Goal: Book appointment/travel/reservation

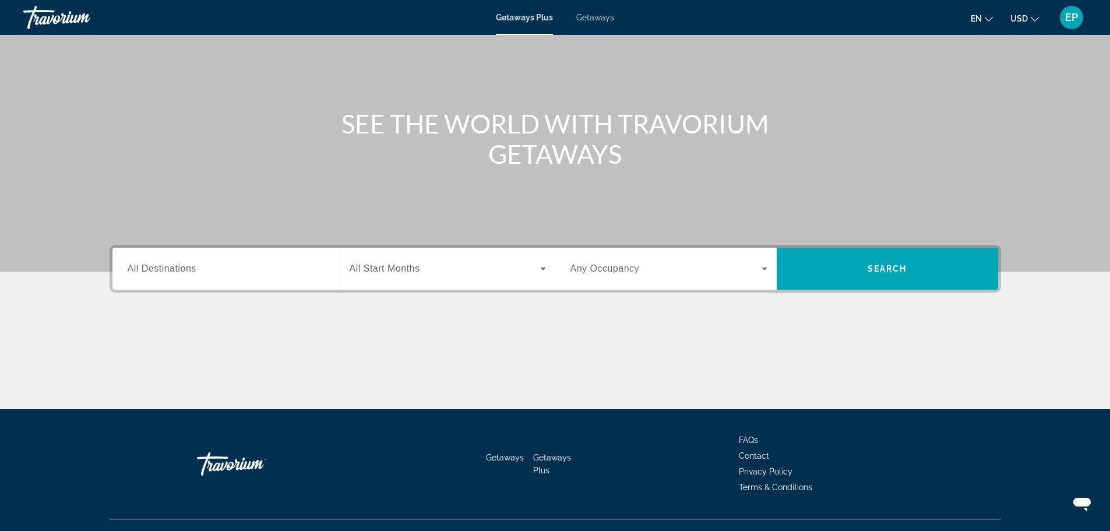
scroll to position [99, 0]
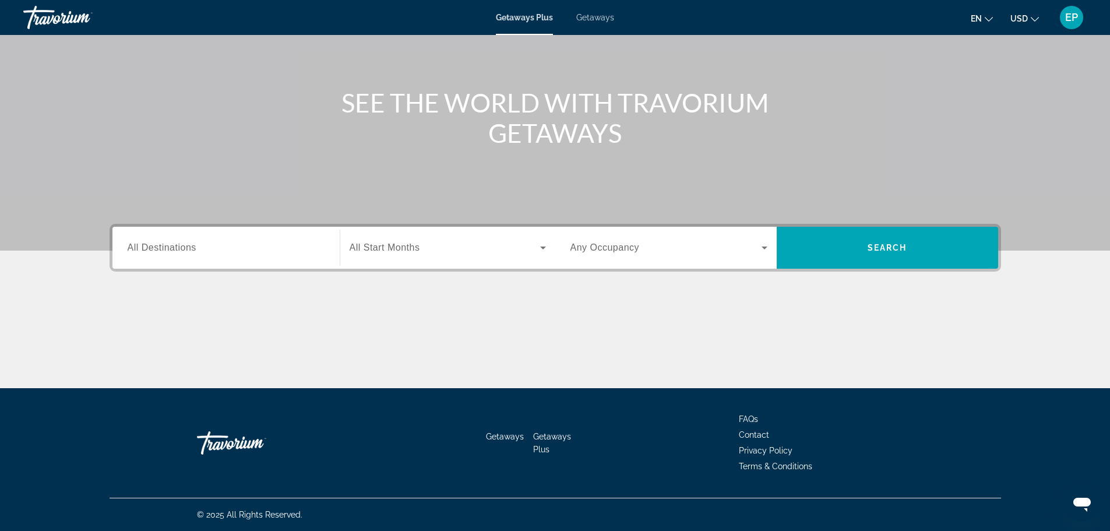
click at [188, 241] on input "Destination All Destinations" at bounding box center [226, 248] width 197 height 14
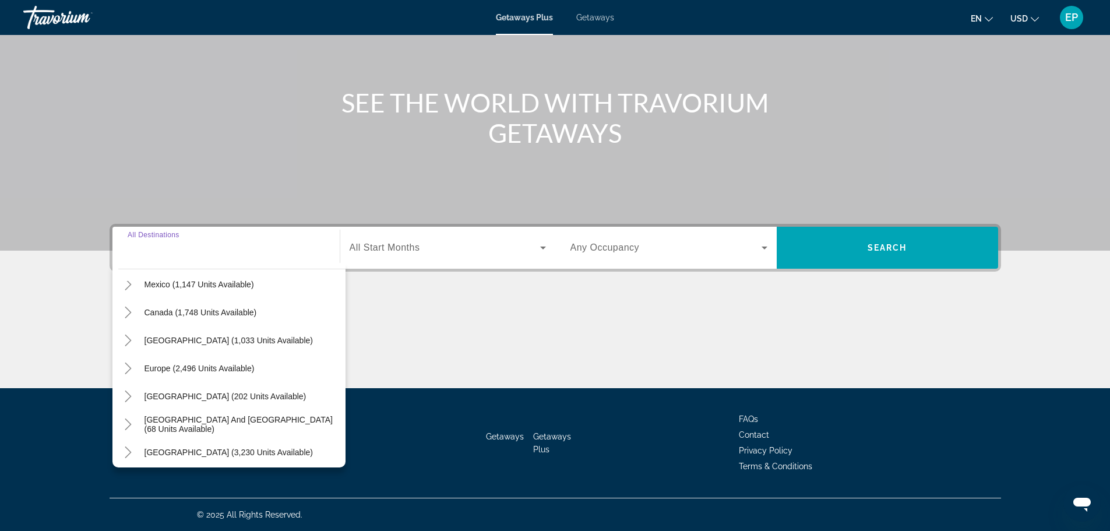
scroll to position [0, 0]
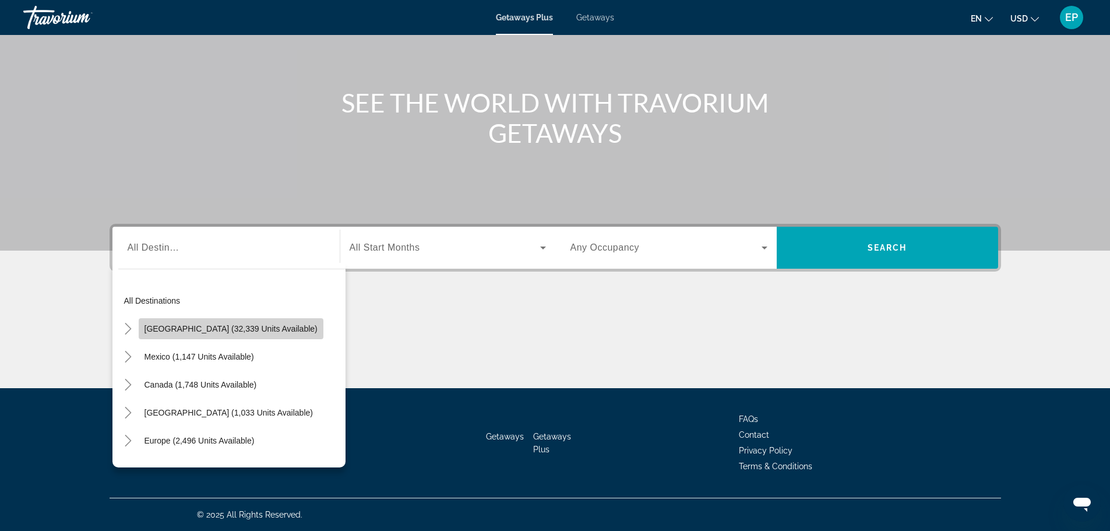
click at [263, 326] on span "[GEOGRAPHIC_DATA] (32,339 units available)" at bounding box center [231, 328] width 173 height 9
type input "**********"
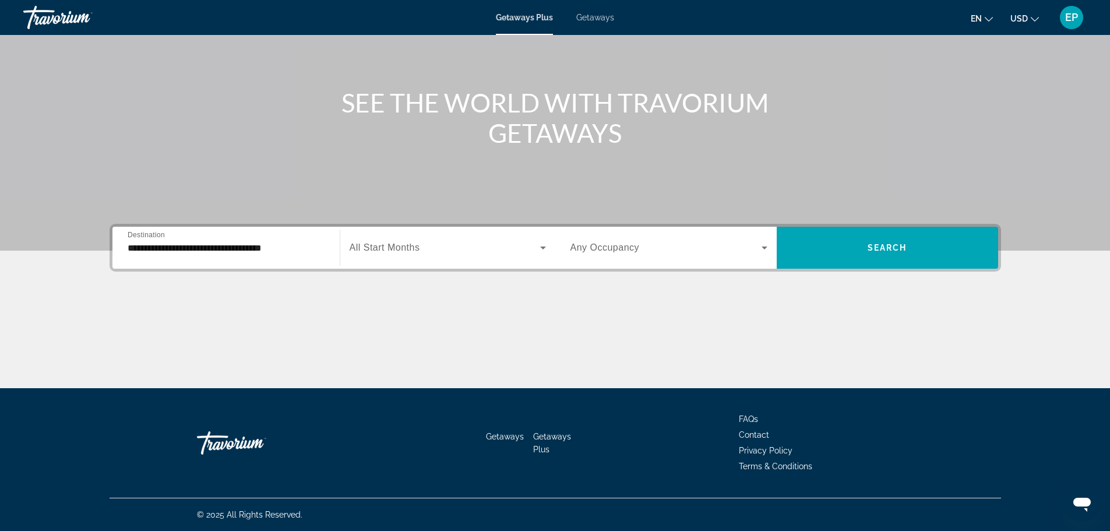
click at [488, 261] on div "Search widget" at bounding box center [448, 247] width 196 height 33
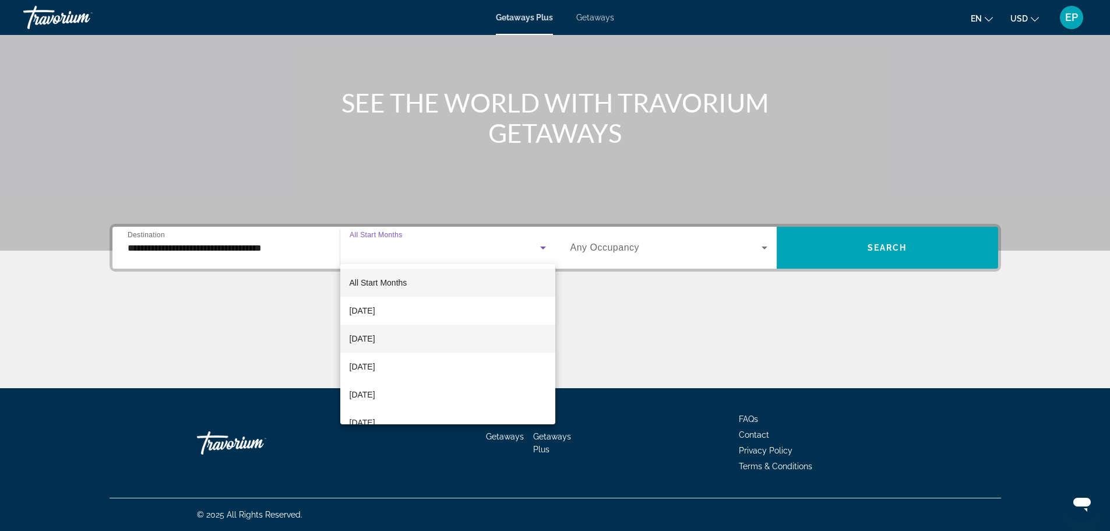
click at [436, 332] on mat-option "[DATE]" at bounding box center [447, 339] width 215 height 28
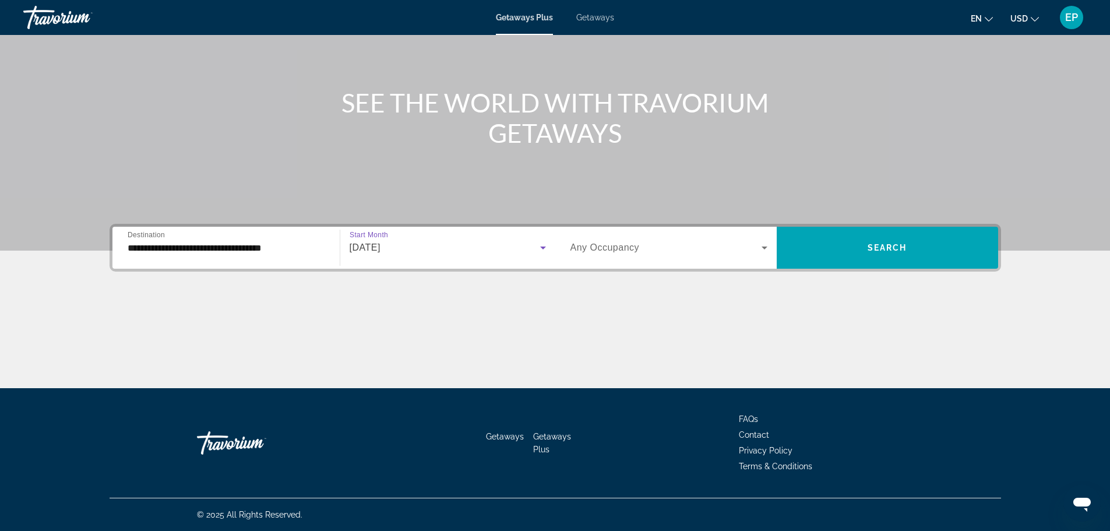
click at [716, 249] on span "Search widget" at bounding box center [666, 248] width 191 height 14
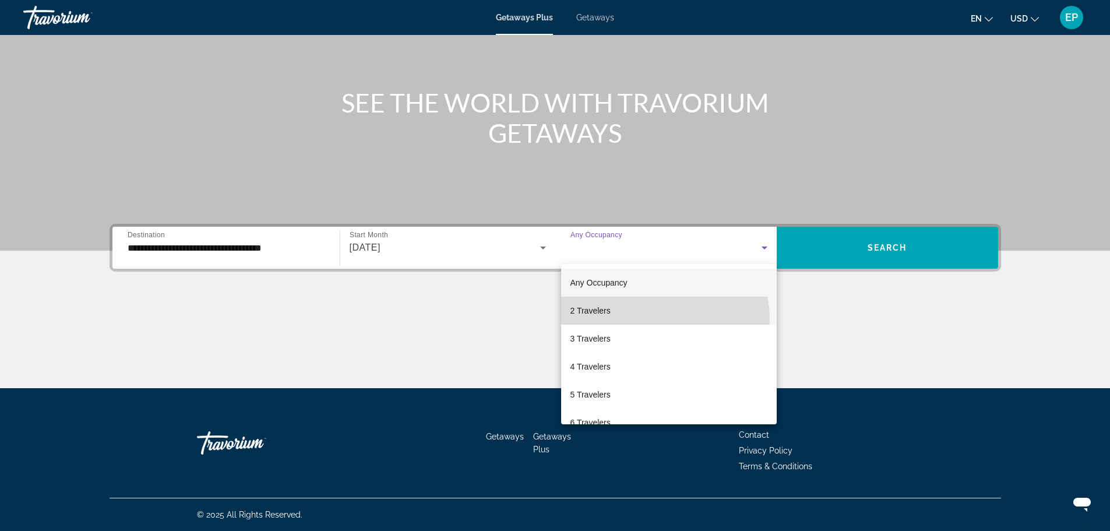
click at [657, 319] on mat-option "2 Travelers" at bounding box center [669, 311] width 216 height 28
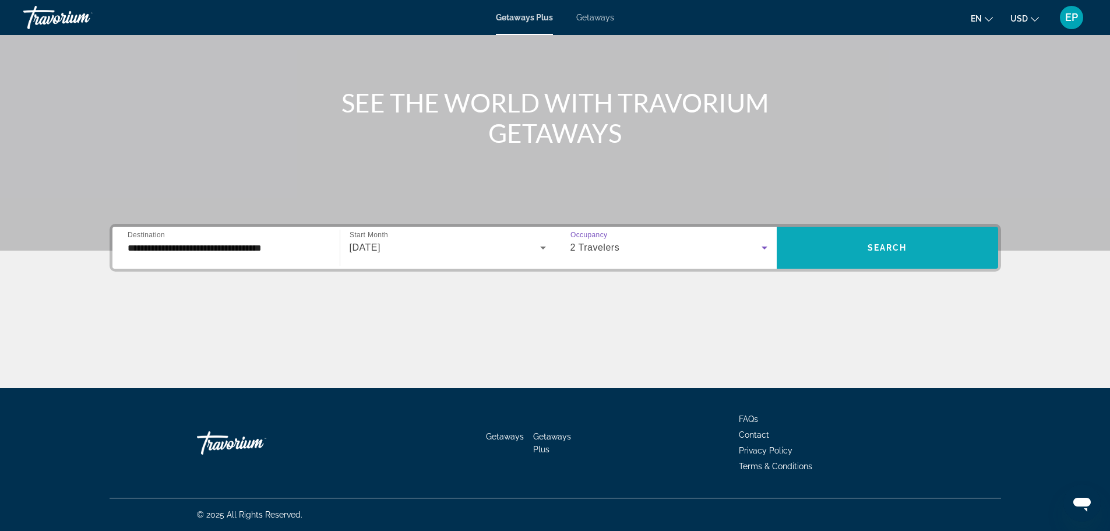
click at [917, 255] on span "Search widget" at bounding box center [887, 248] width 221 height 28
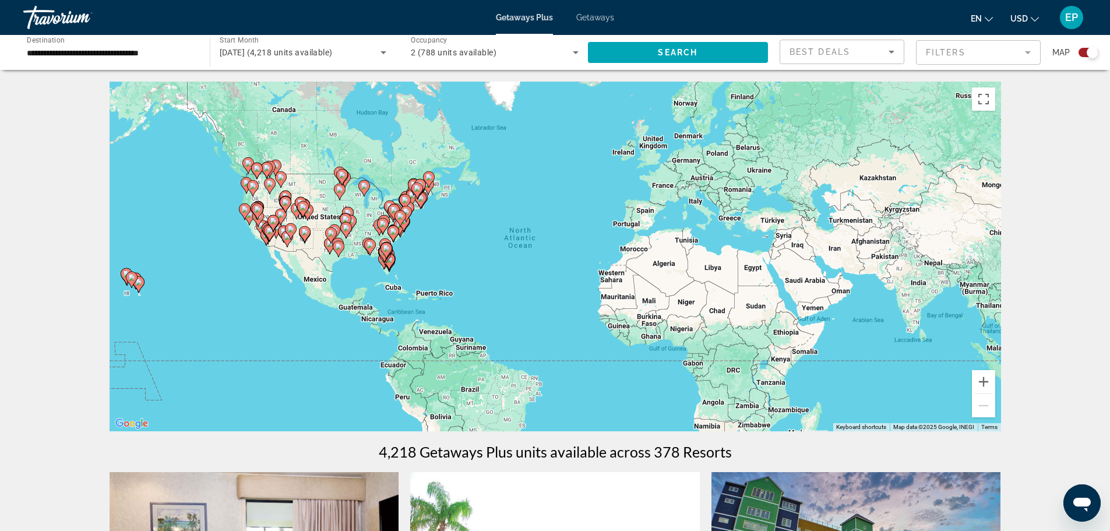
click at [132, 280] on image "Main content" at bounding box center [131, 277] width 7 height 7
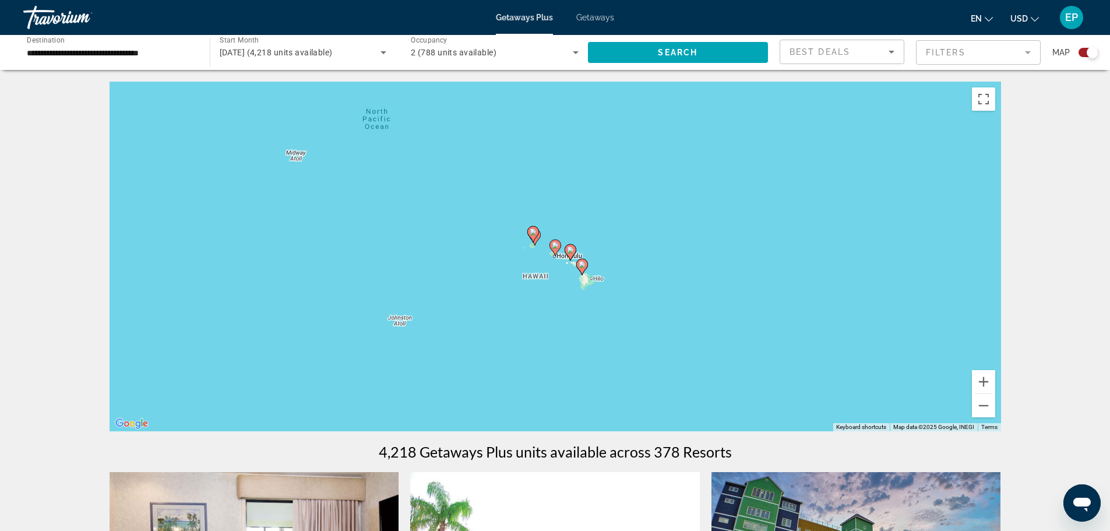
click at [572, 251] on image "Main content" at bounding box center [570, 250] width 7 height 7
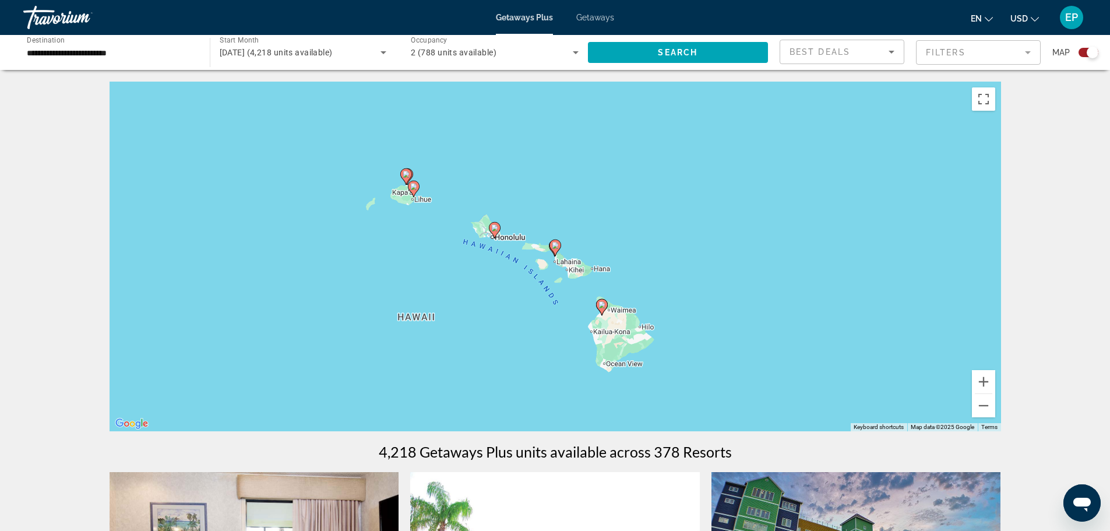
click at [494, 230] on image "Main content" at bounding box center [494, 227] width 7 height 7
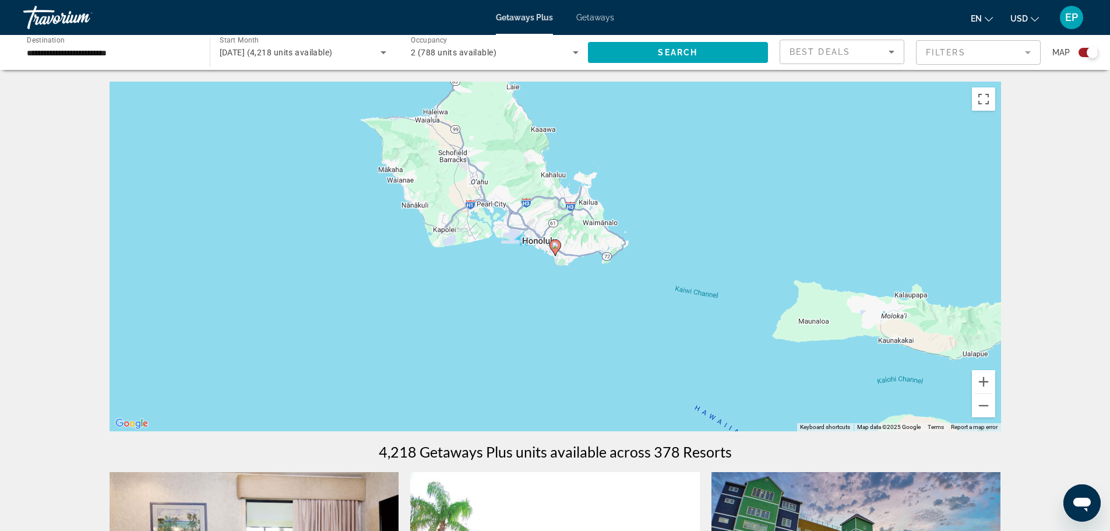
click at [555, 245] on image "Main content" at bounding box center [555, 245] width 7 height 7
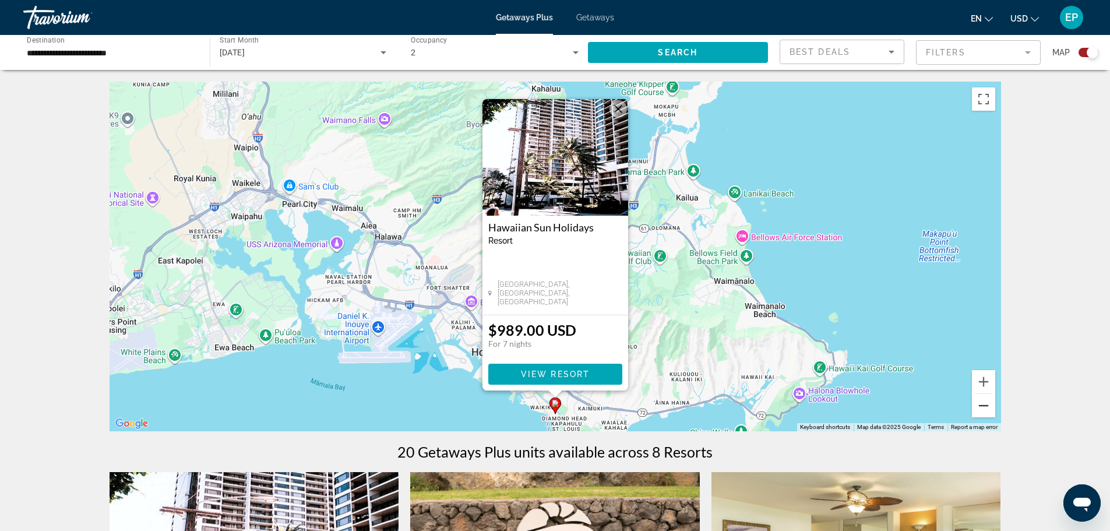
click at [982, 407] on button "Zoom out" at bounding box center [983, 405] width 23 height 23
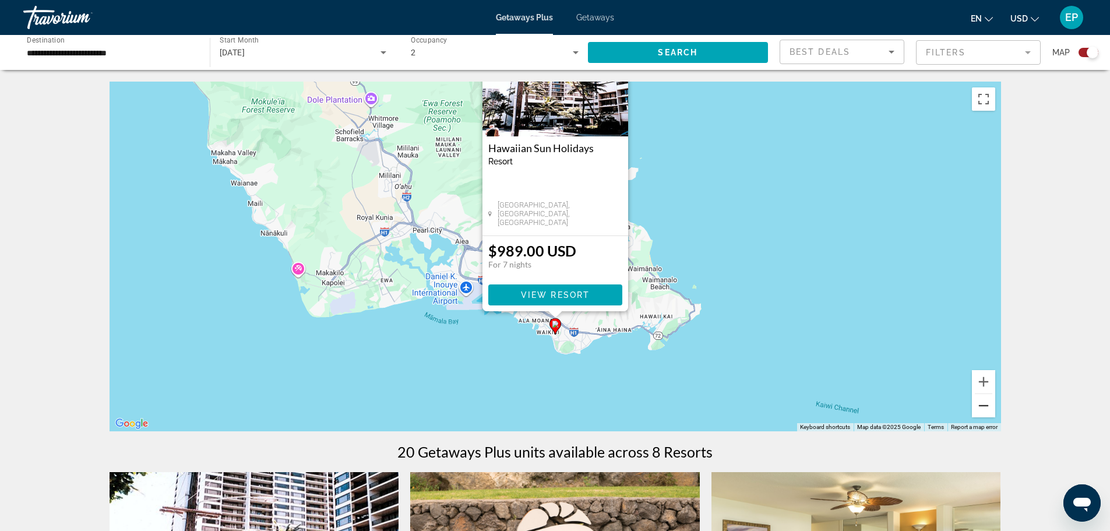
click at [982, 407] on button "Zoom out" at bounding box center [983, 405] width 23 height 23
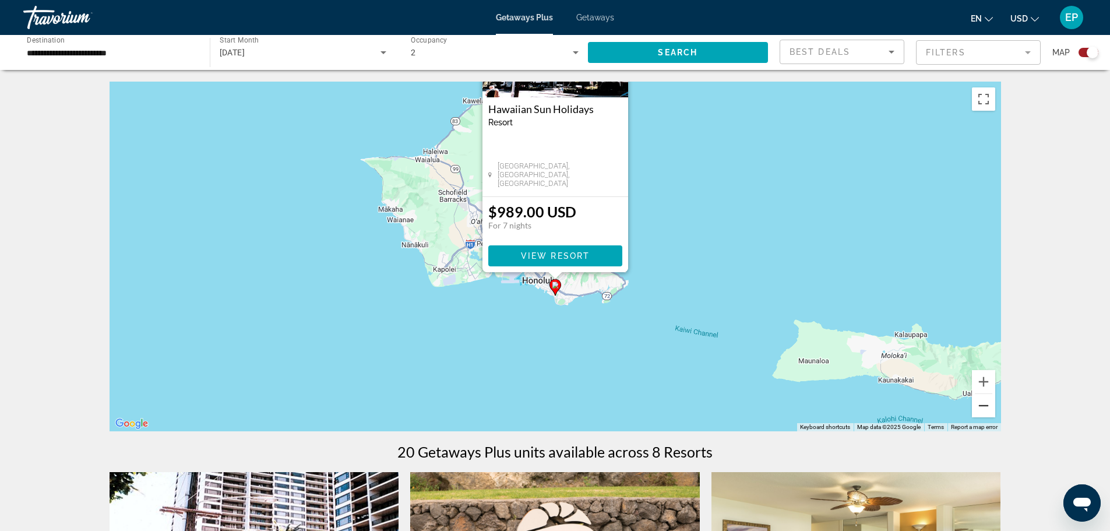
click at [982, 407] on button "Zoom out" at bounding box center [983, 405] width 23 height 23
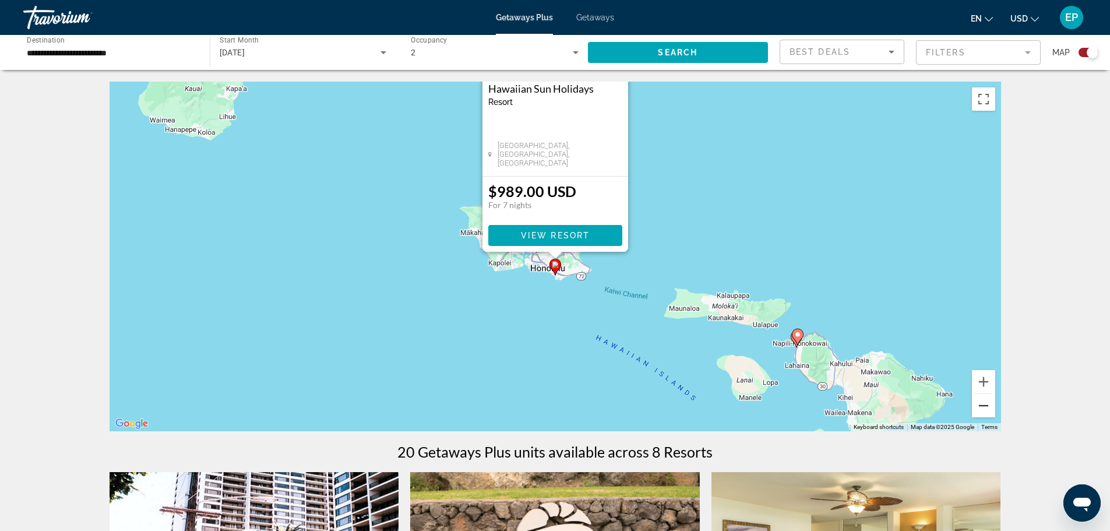
click at [982, 407] on button "Zoom out" at bounding box center [983, 405] width 23 height 23
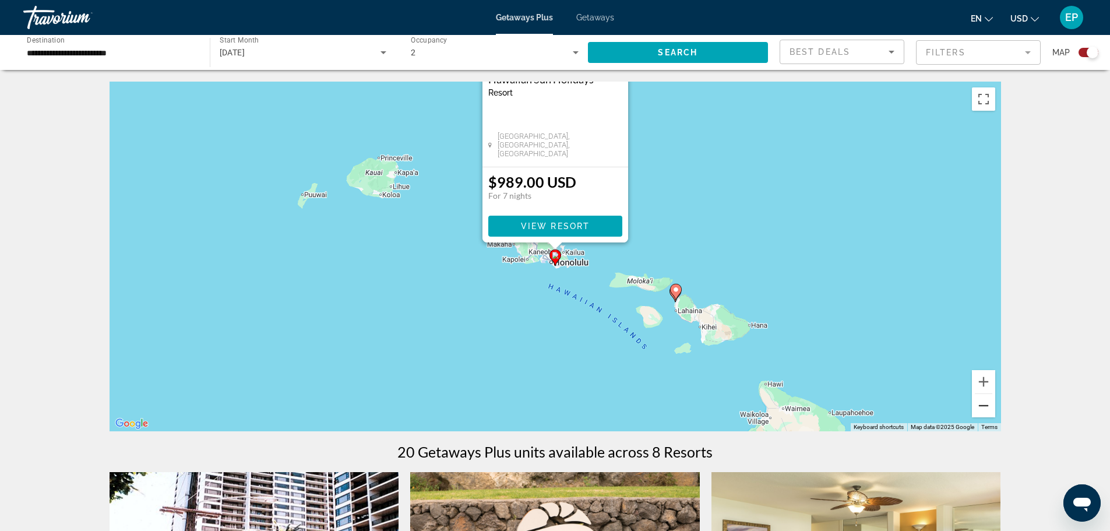
click at [981, 404] on button "Zoom out" at bounding box center [983, 405] width 23 height 23
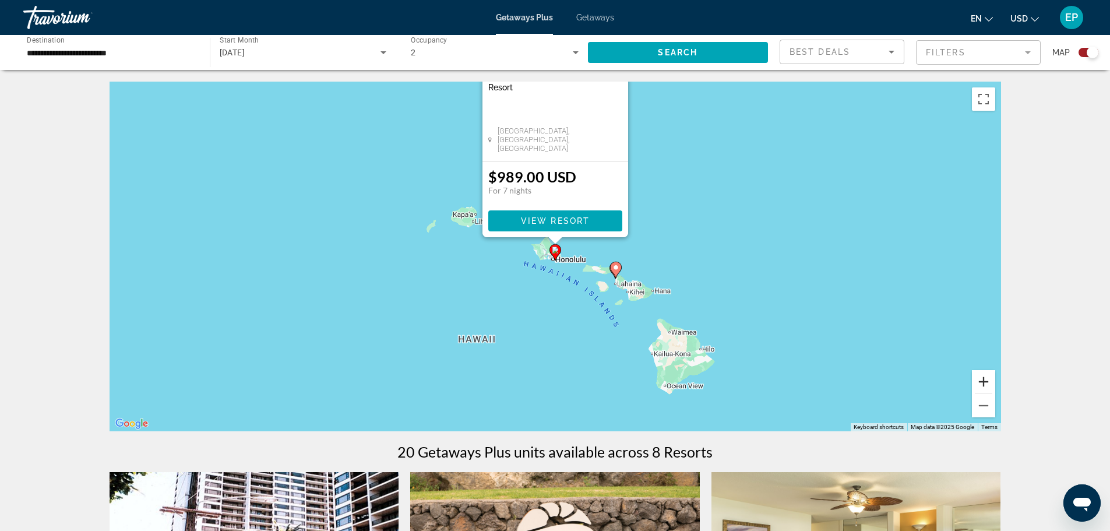
click at [984, 377] on button "Zoom in" at bounding box center [983, 381] width 23 height 23
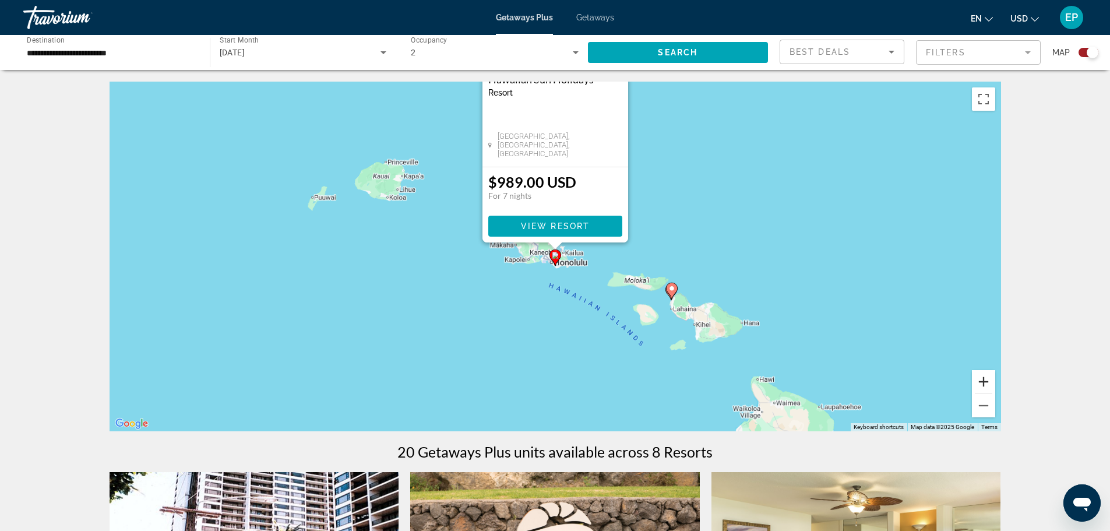
click at [984, 377] on button "Zoom in" at bounding box center [983, 381] width 23 height 23
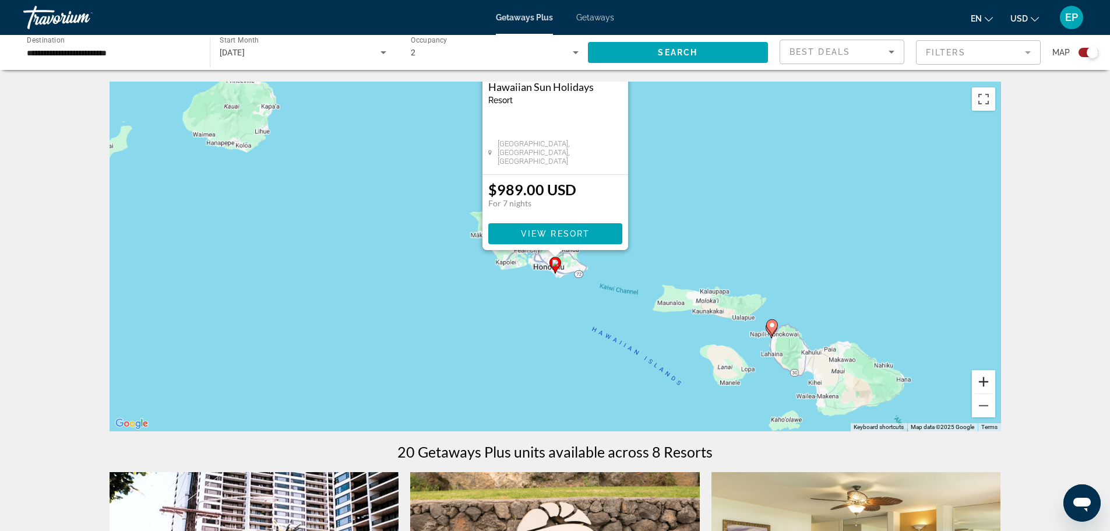
click at [984, 377] on button "Zoom in" at bounding box center [983, 381] width 23 height 23
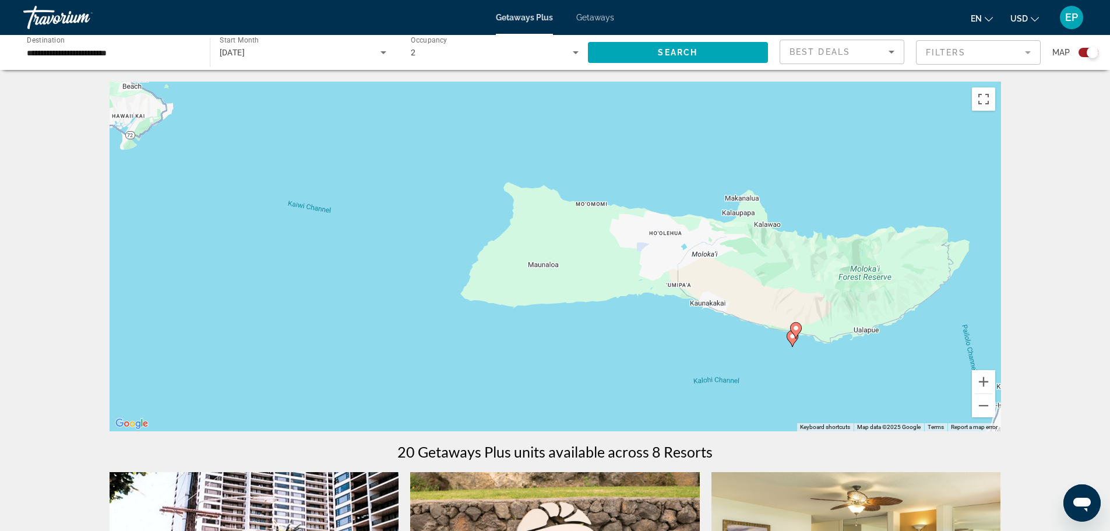
drag, startPoint x: 766, startPoint y: 346, endPoint x: 251, endPoint y: 146, distance: 552.1
click at [251, 146] on div "To activate drag with keyboard, press Alt + Enter. Once in keyboard drag state,…" at bounding box center [556, 257] width 892 height 350
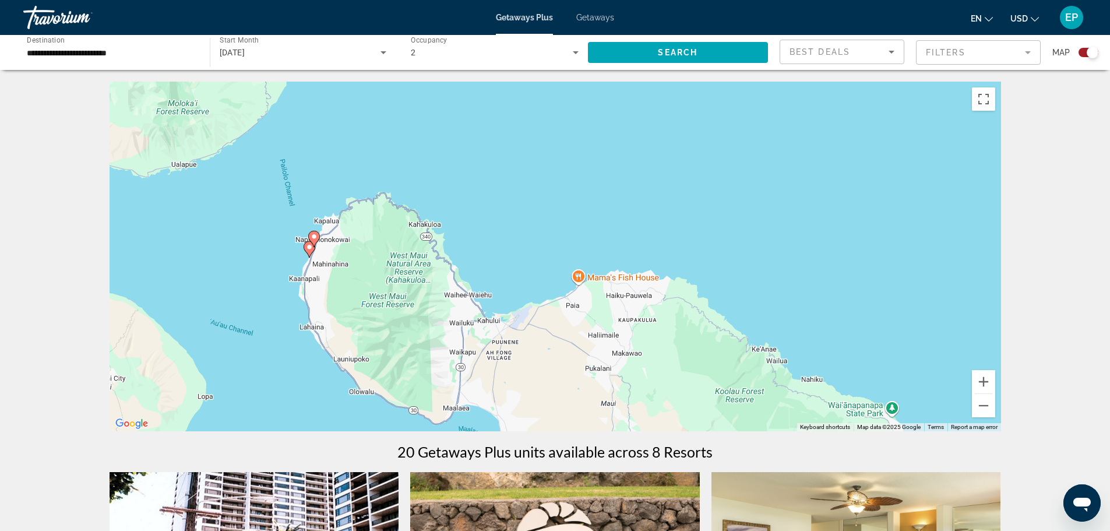
drag, startPoint x: 770, startPoint y: 372, endPoint x: 107, endPoint y: 206, distance: 683.0
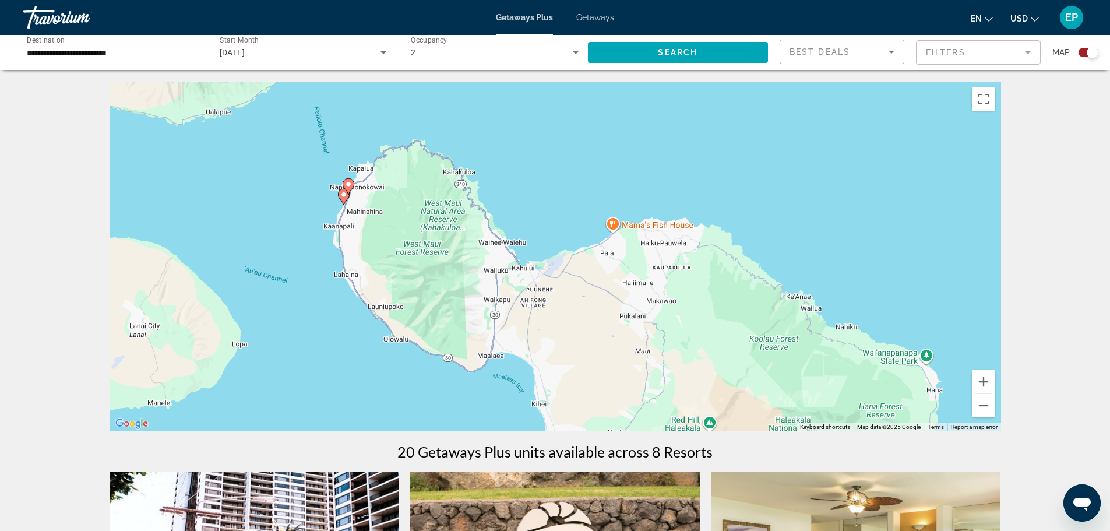
drag, startPoint x: 360, startPoint y: 333, endPoint x: 396, endPoint y: 280, distance: 63.4
click at [396, 280] on div "To activate drag with keyboard, press Alt + Enter. Once in keyboard drag state,…" at bounding box center [556, 257] width 892 height 350
click at [347, 184] on image "Main content" at bounding box center [348, 184] width 7 height 7
type input "**********"
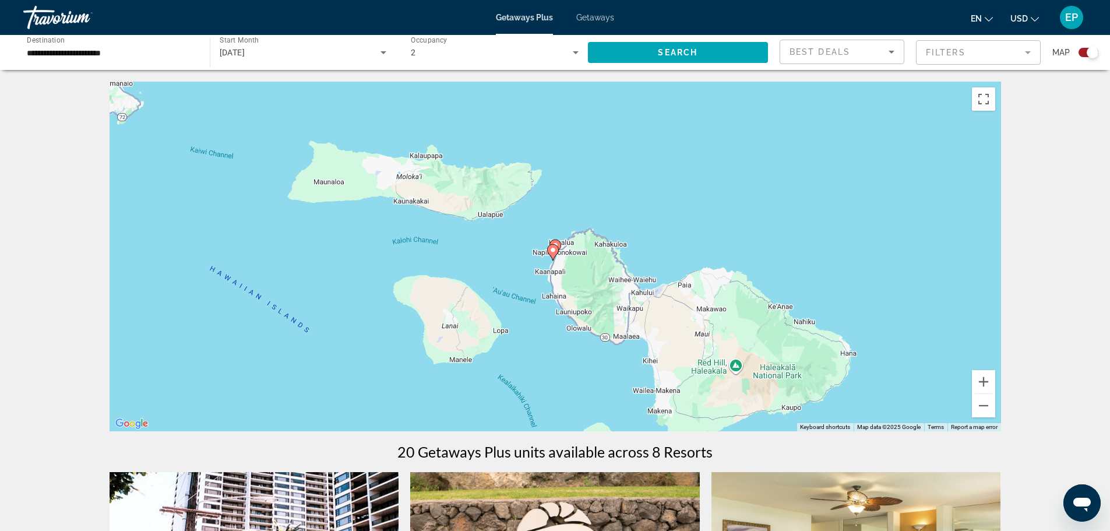
click at [557, 244] on gmp-advanced-marker "Main content" at bounding box center [553, 252] width 12 height 17
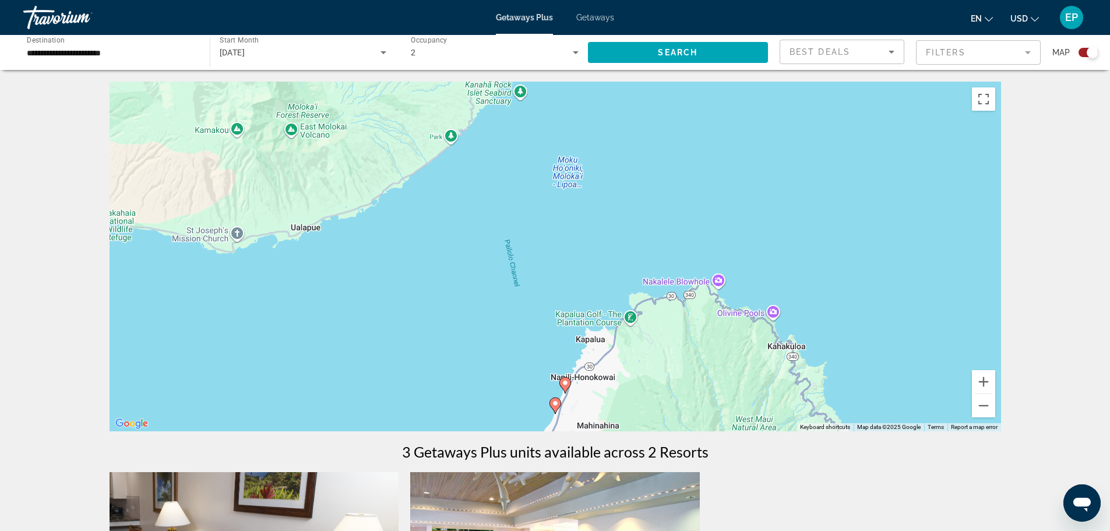
click at [562, 385] on g "Main content" at bounding box center [565, 385] width 12 height 16
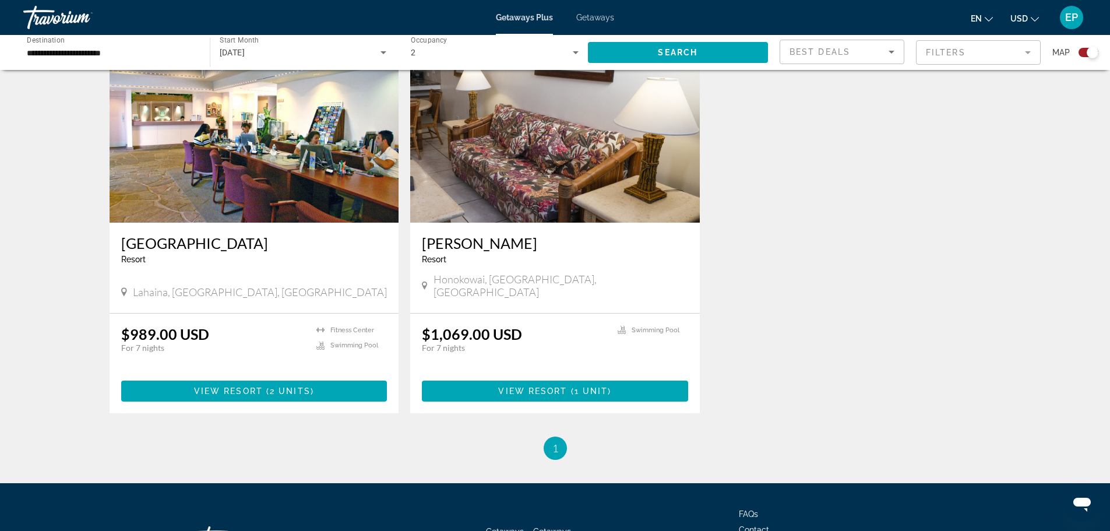
scroll to position [518, 0]
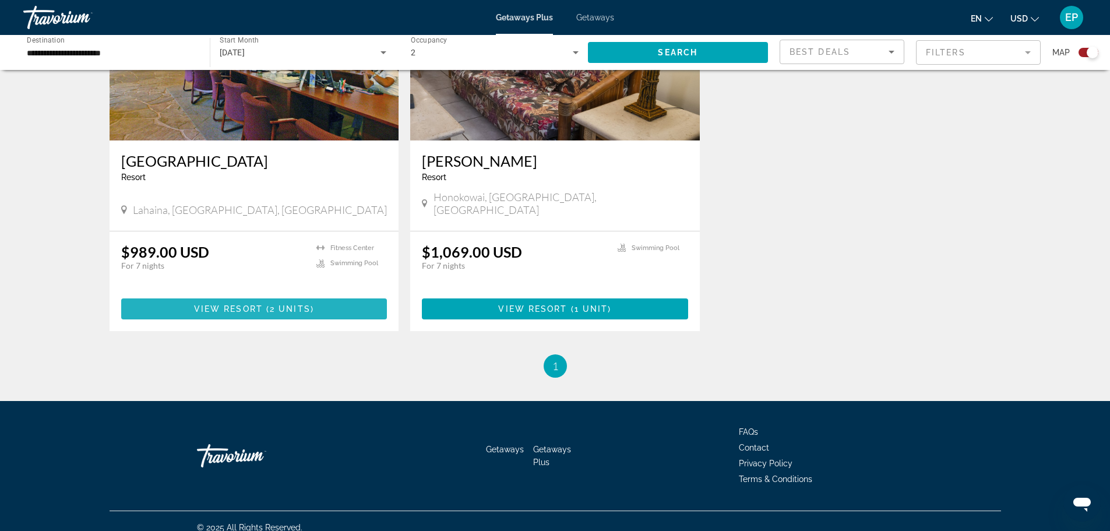
click at [264, 304] on span "Main content" at bounding box center [264, 308] width 3 height 9
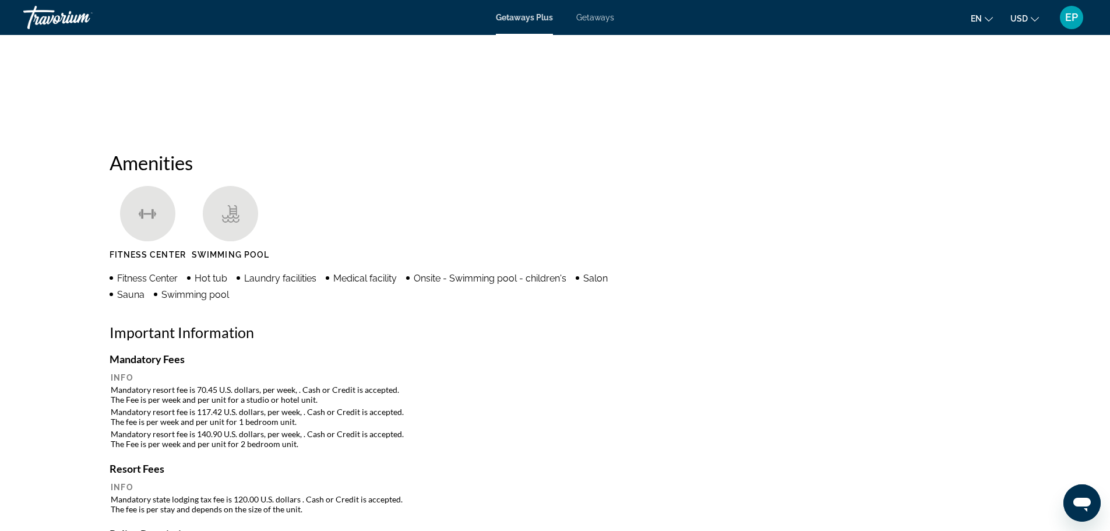
scroll to position [816, 0]
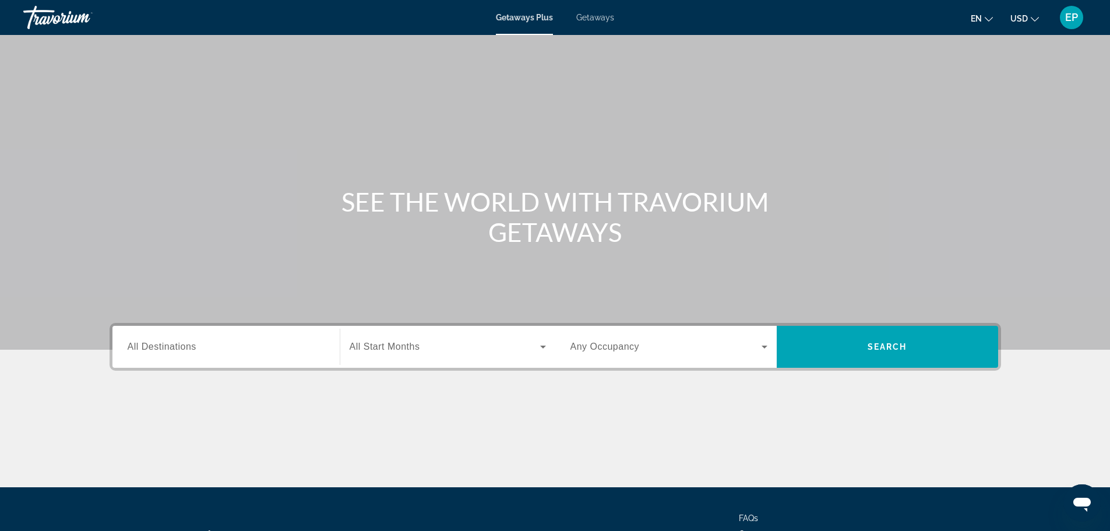
click at [186, 344] on span "All Destinations" at bounding box center [162, 347] width 69 height 10
click at [186, 344] on input "Destination All Destinations" at bounding box center [226, 347] width 197 height 14
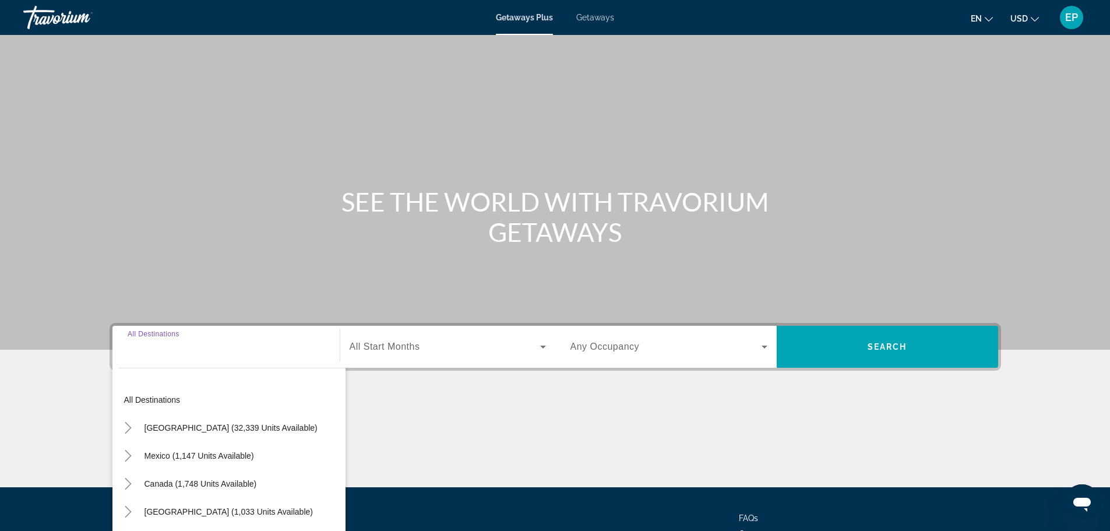
scroll to position [99, 0]
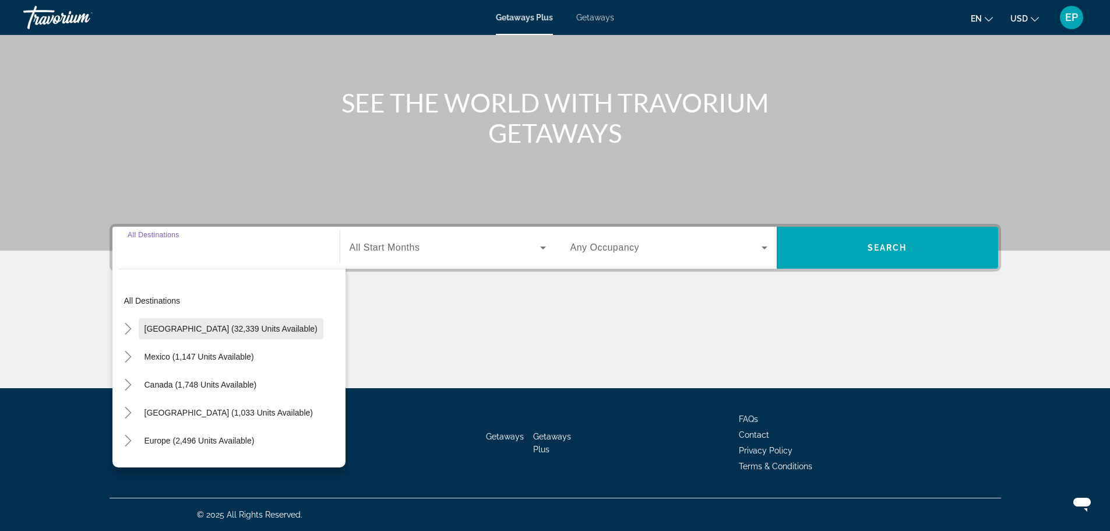
click at [187, 328] on span "[GEOGRAPHIC_DATA] (32,339 units available)" at bounding box center [231, 328] width 173 height 9
type input "**********"
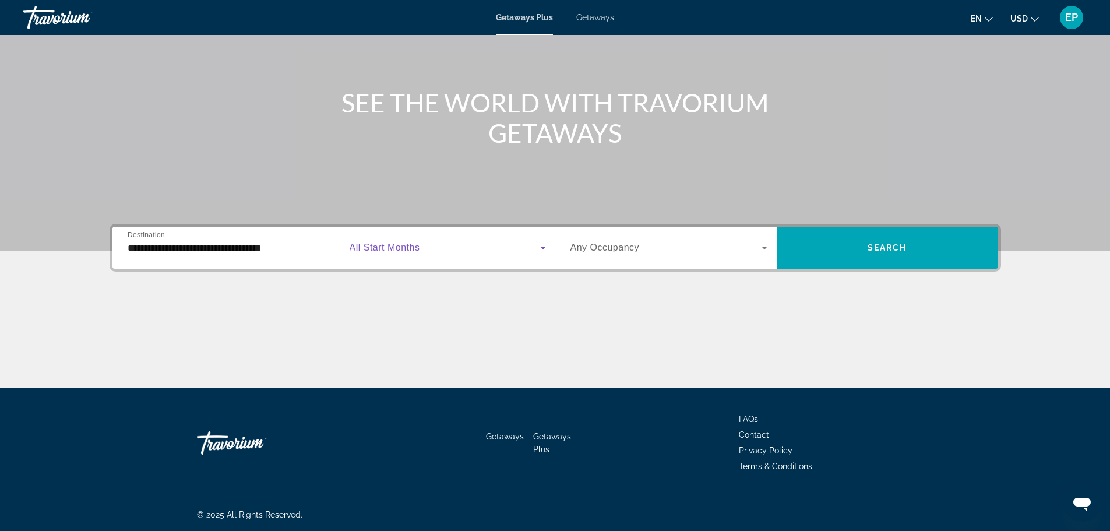
click at [408, 254] on span "Search widget" at bounding box center [445, 248] width 191 height 14
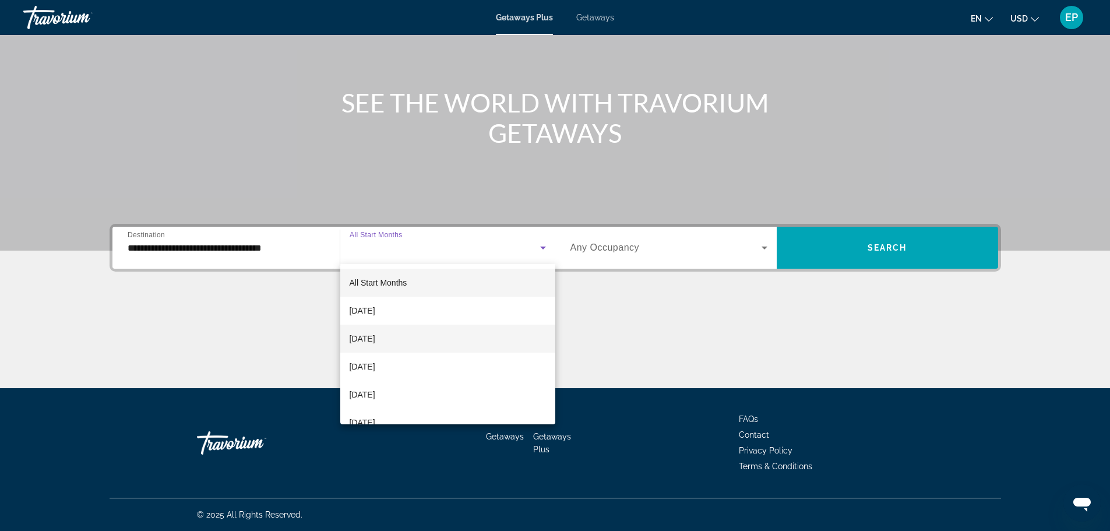
click at [375, 341] on span "[DATE]" at bounding box center [363, 339] width 26 height 14
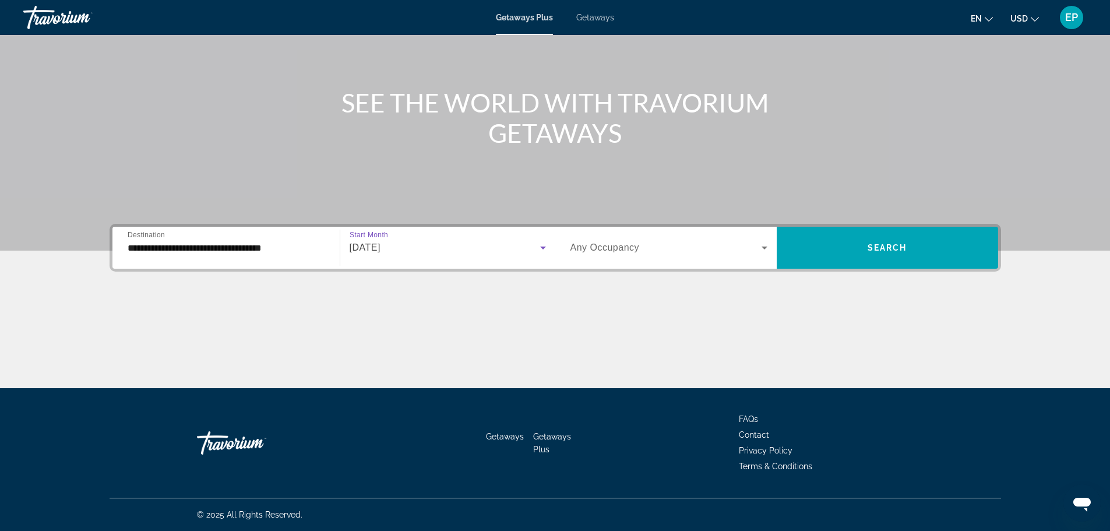
click at [666, 251] on span "Search widget" at bounding box center [666, 248] width 191 height 14
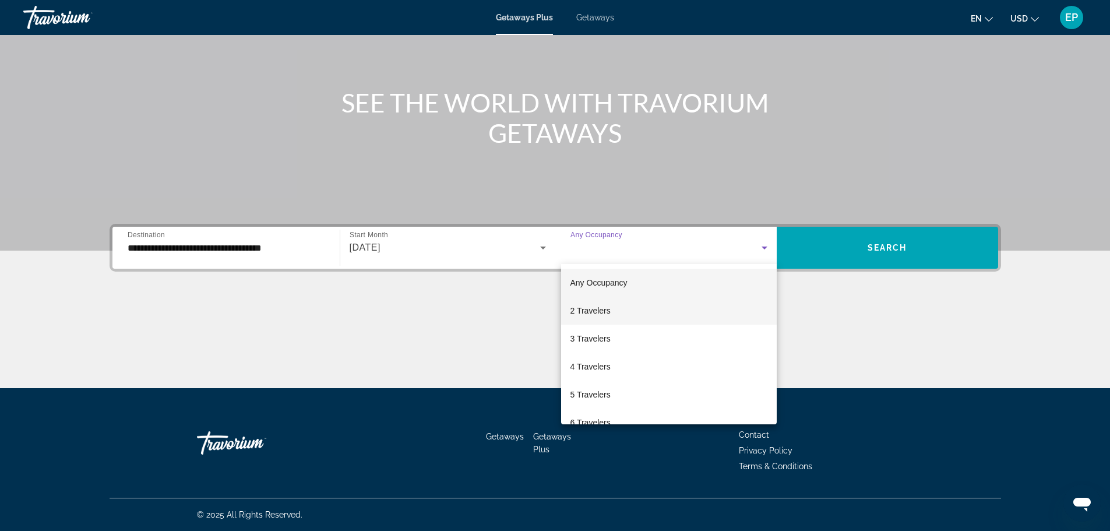
click at [627, 309] on mat-option "2 Travelers" at bounding box center [669, 311] width 216 height 28
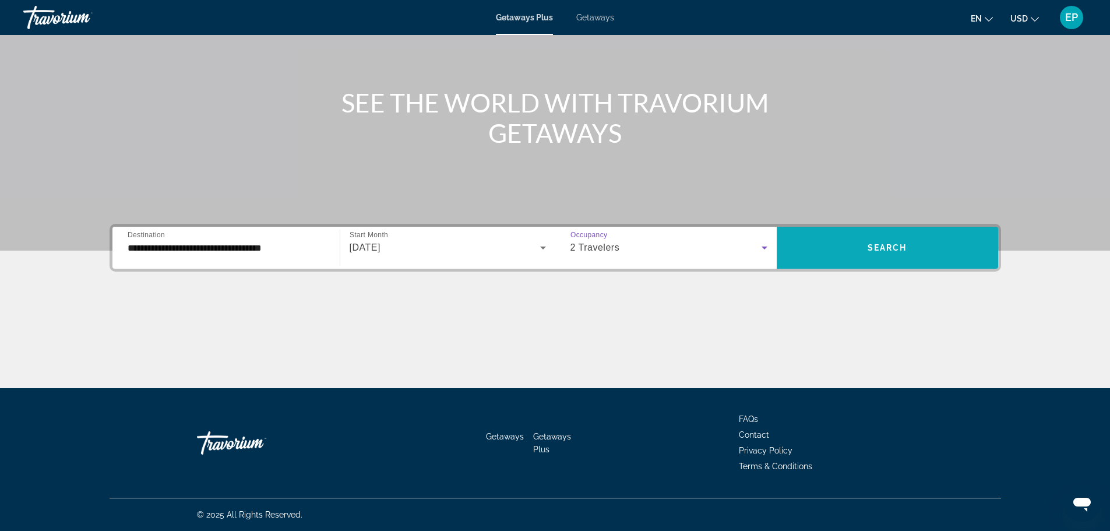
click at [846, 238] on span "Search widget" at bounding box center [887, 248] width 221 height 28
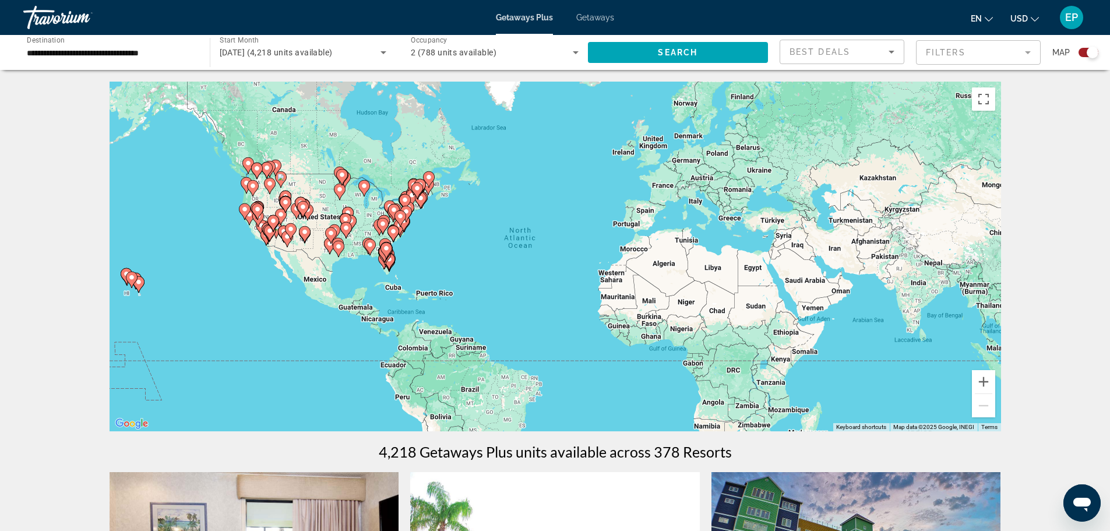
click at [318, 220] on div "To activate drag with keyboard, press Alt + Enter. Once in keyboard drag state,…" at bounding box center [556, 257] width 892 height 350
click at [317, 221] on div "To activate drag with keyboard, press Alt + Enter. Once in keyboard drag state,…" at bounding box center [556, 257] width 892 height 350
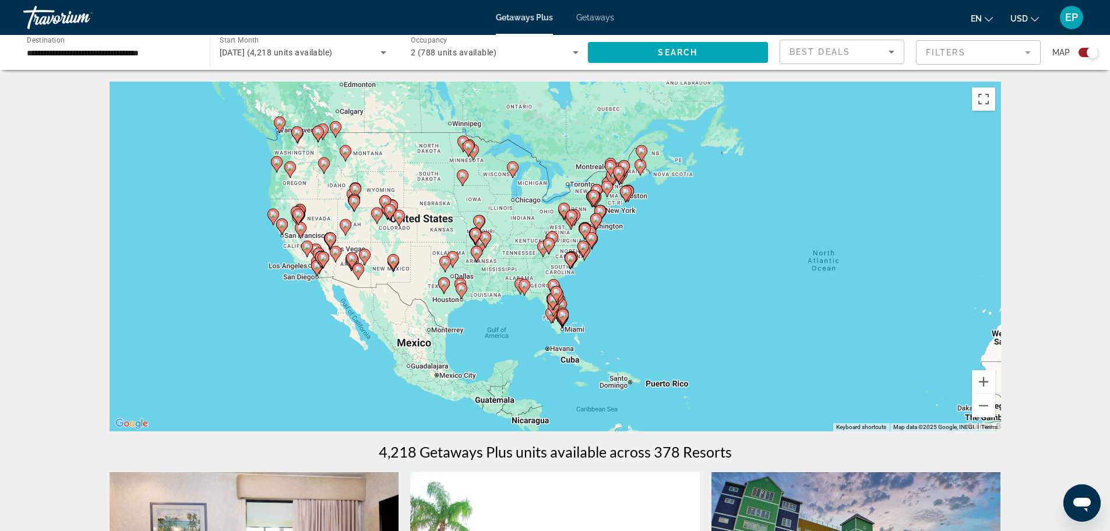
drag, startPoint x: 335, startPoint y: 246, endPoint x: 404, endPoint y: 255, distance: 69.4
click at [435, 251] on div "To activate drag with keyboard, press Alt + Enter. Once in keyboard drag state,…" at bounding box center [556, 257] width 892 height 350
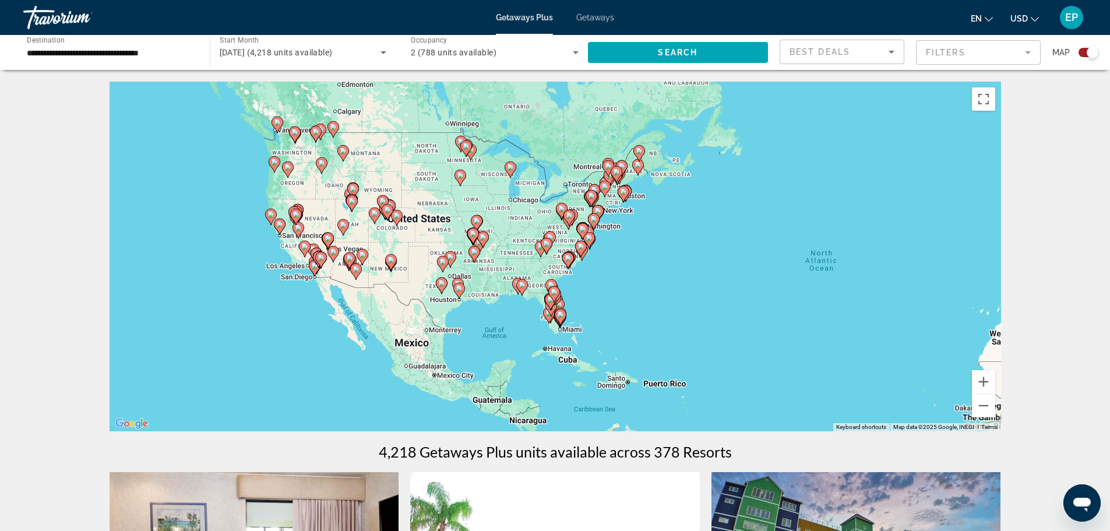
click at [392, 247] on div "To activate drag with keyboard, press Alt + Enter. Once in keyboard drag state,…" at bounding box center [556, 257] width 892 height 350
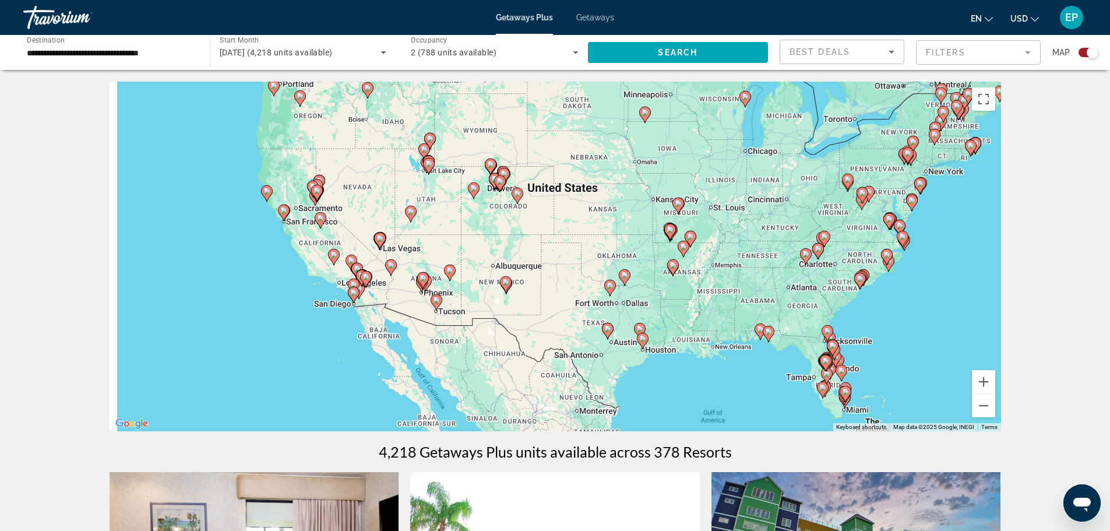
drag, startPoint x: 375, startPoint y: 251, endPoint x: 491, endPoint y: 248, distance: 116.6
click at [491, 248] on div "To activate drag with keyboard, press Alt + Enter. Once in keyboard drag state,…" at bounding box center [556, 257] width 892 height 350
click at [378, 238] on image "Main content" at bounding box center [379, 238] width 7 height 7
click at [378, 238] on div "To activate drag with keyboard, press Alt + Enter. Once in keyboard drag state,…" at bounding box center [556, 257] width 892 height 350
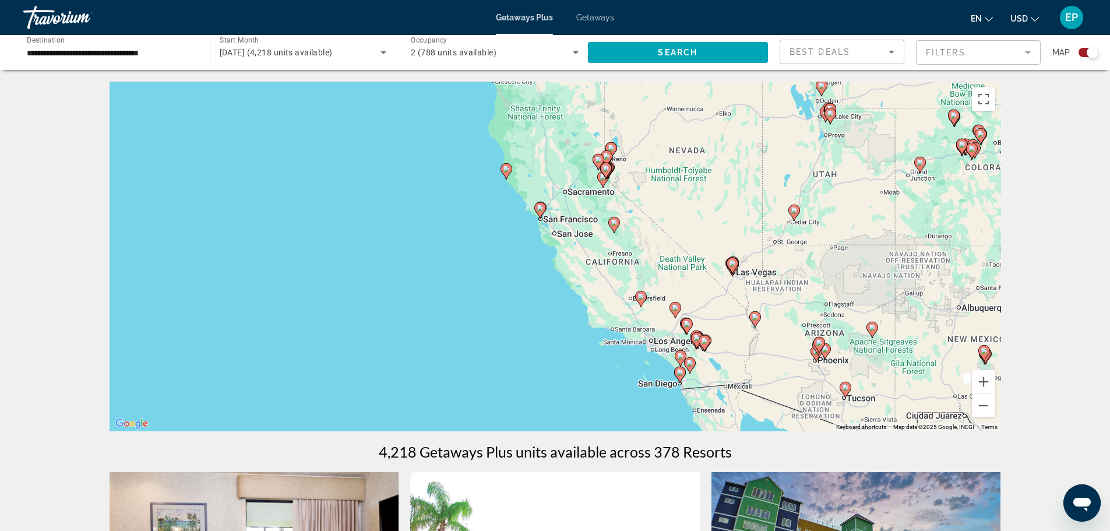
click at [731, 261] on image "Main content" at bounding box center [732, 263] width 7 height 7
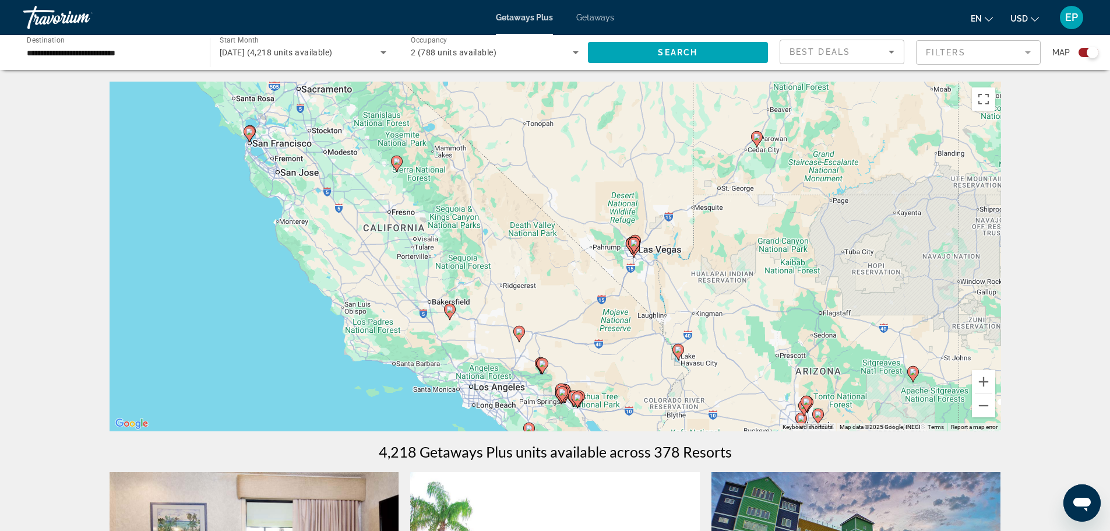
drag, startPoint x: 758, startPoint y: 277, endPoint x: 487, endPoint y: 237, distance: 273.9
click at [487, 237] on div "To activate drag with keyboard, press Alt + Enter. Once in keyboard drag state,…" at bounding box center [556, 257] width 892 height 350
click at [634, 241] on image "Main content" at bounding box center [633, 242] width 7 height 7
type input "**********"
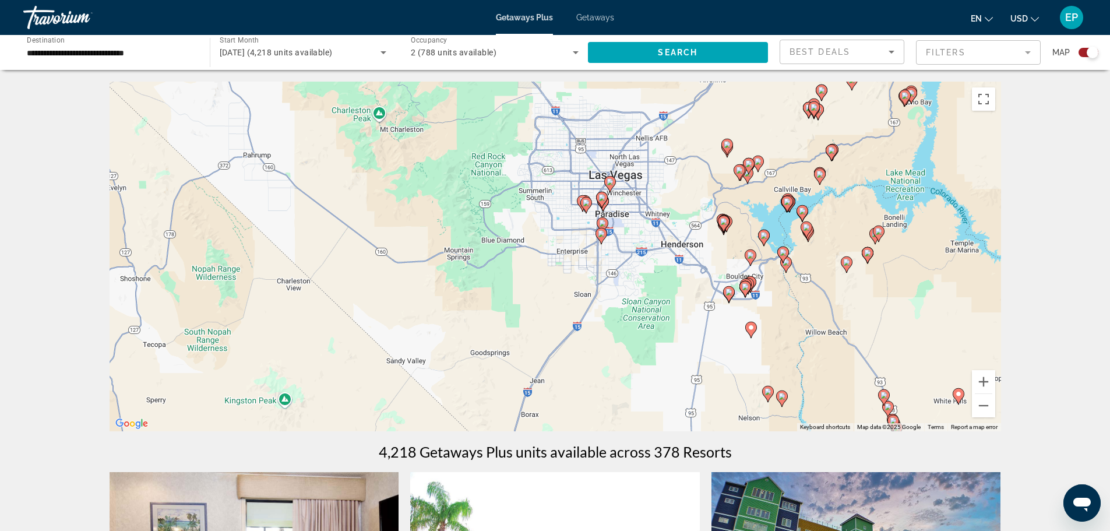
drag, startPoint x: 944, startPoint y: 283, endPoint x: 362, endPoint y: 260, distance: 582.1
click at [362, 260] on div "To navigate, press the arrow keys. To activate drag with keyboard, press Alt + …" at bounding box center [556, 257] width 892 height 350
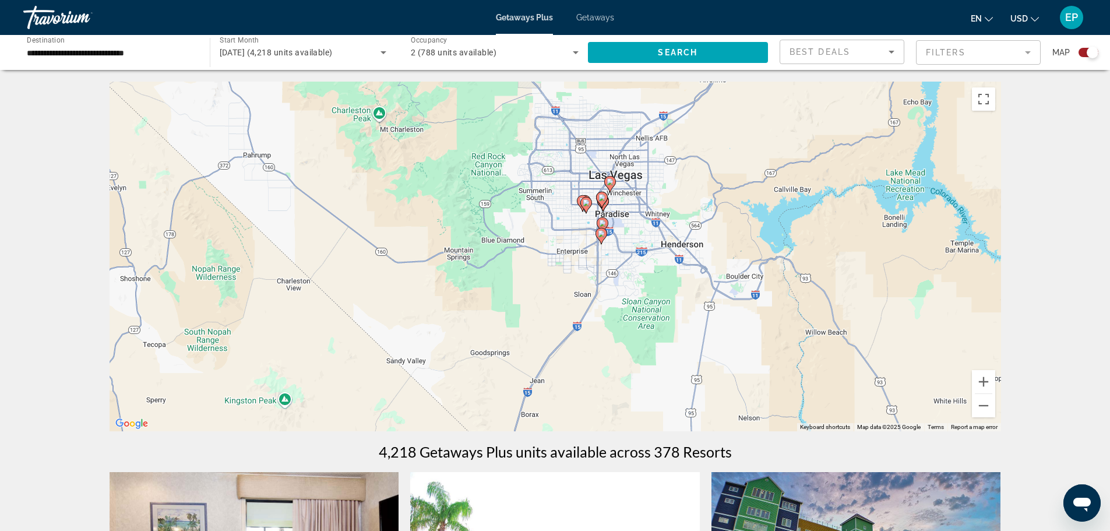
click at [586, 205] on image "Main content" at bounding box center [586, 202] width 7 height 7
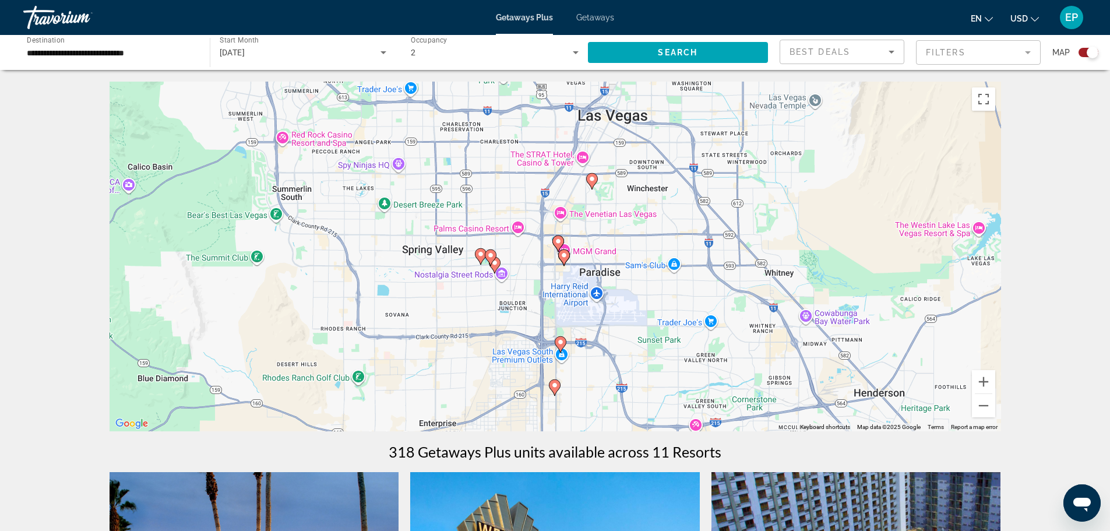
drag, startPoint x: 801, startPoint y: 323, endPoint x: 737, endPoint y: 341, distance: 66.6
click at [737, 341] on div "To activate drag with keyboard, press Alt + Enter. Once in keyboard drag state,…" at bounding box center [556, 257] width 892 height 350
click at [590, 184] on icon "Main content" at bounding box center [591, 181] width 10 height 15
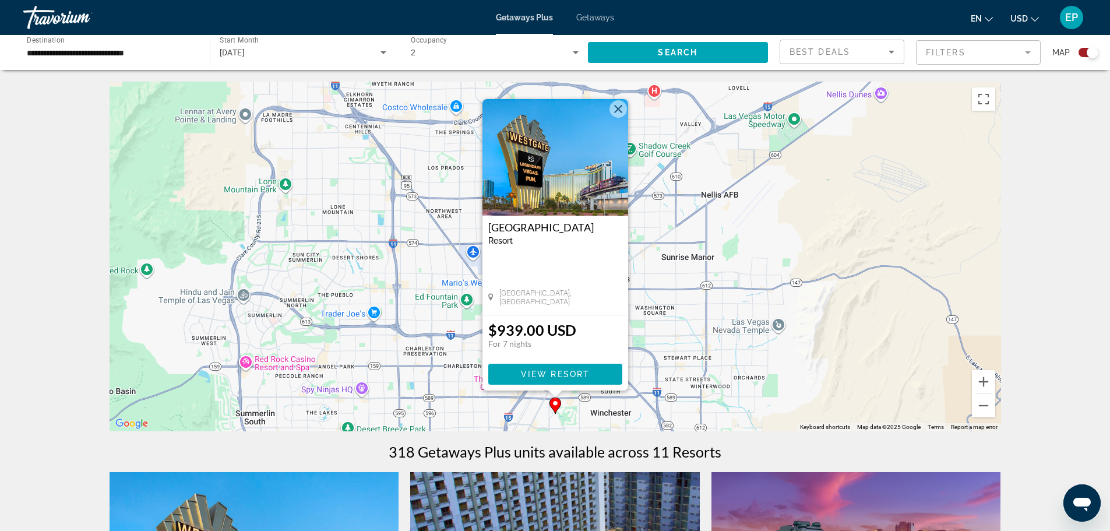
click at [765, 258] on div "To activate drag with keyboard, press Alt + Enter. Once in keyboard drag state,…" at bounding box center [556, 257] width 892 height 350
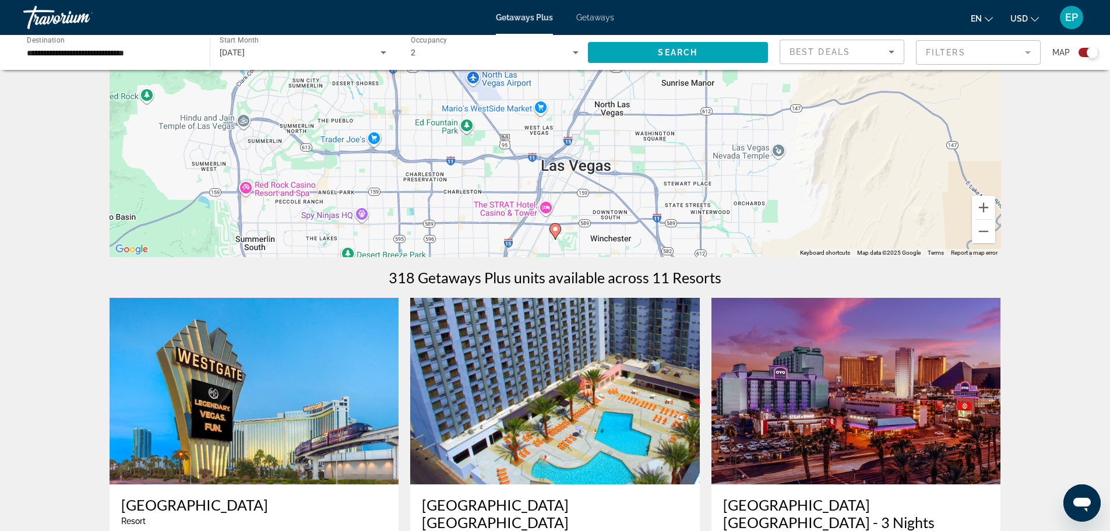
scroll to position [175, 0]
click at [984, 233] on button "Zoom out" at bounding box center [983, 230] width 23 height 23
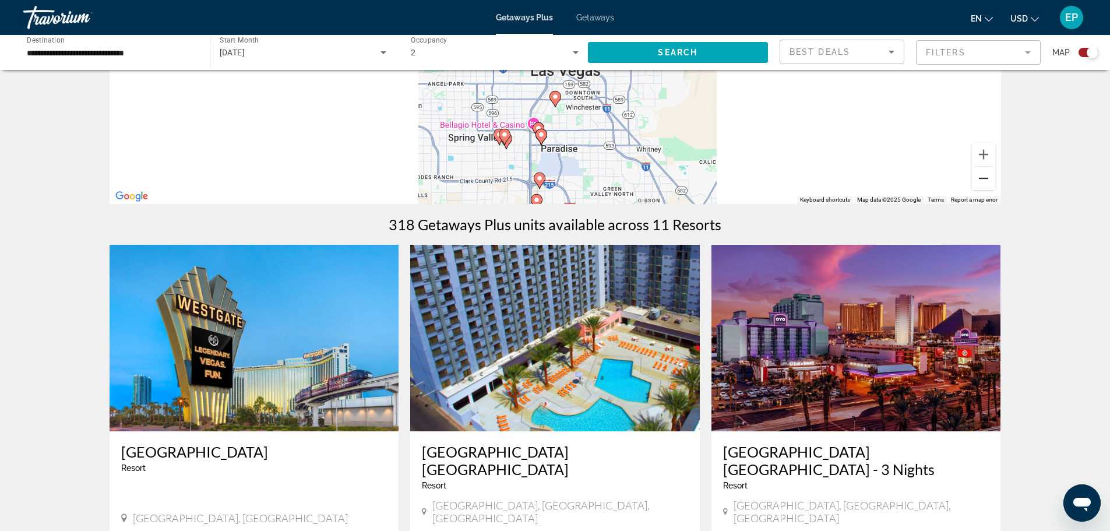
scroll to position [233, 0]
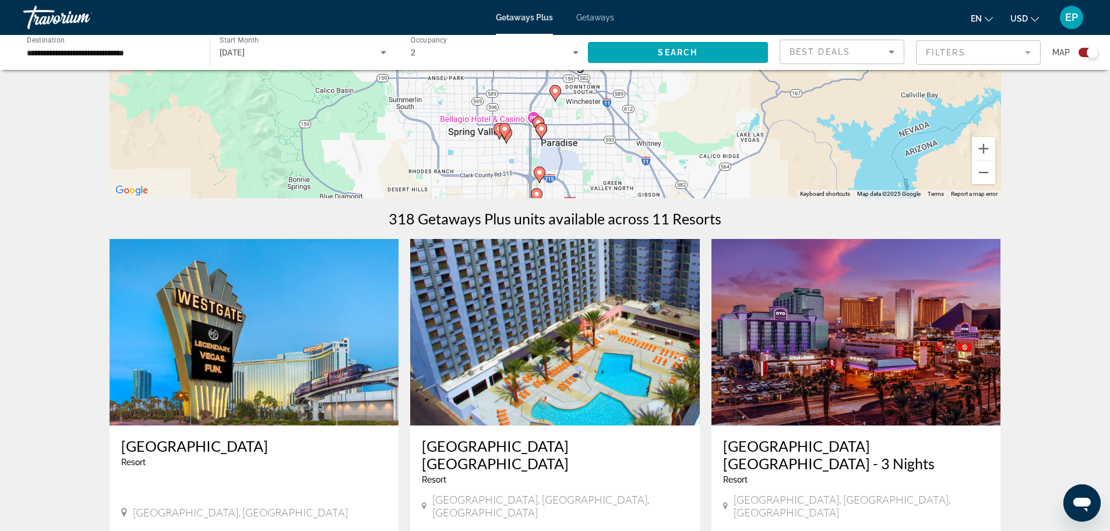
click at [539, 171] on image "Main content" at bounding box center [539, 172] width 7 height 7
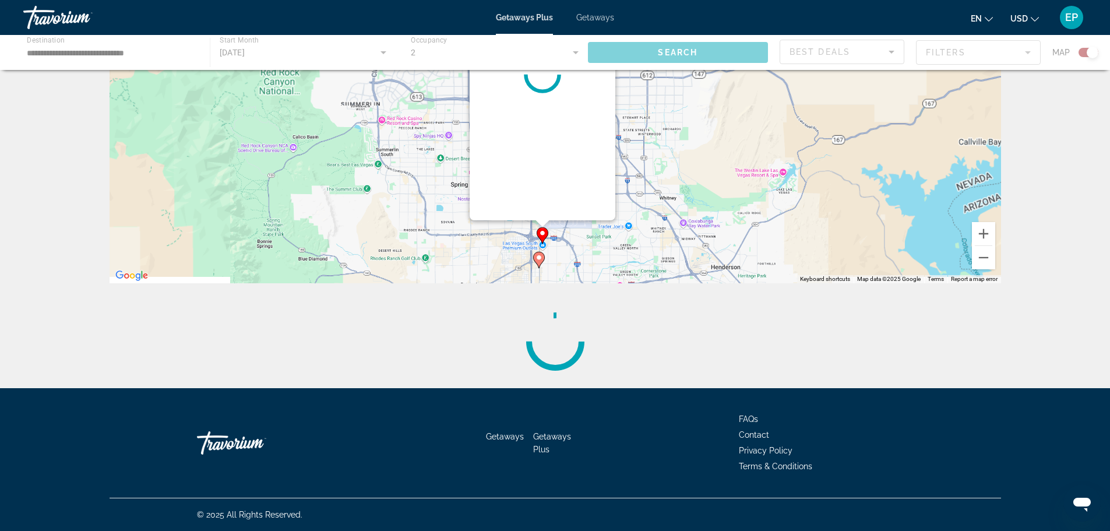
scroll to position [0, 0]
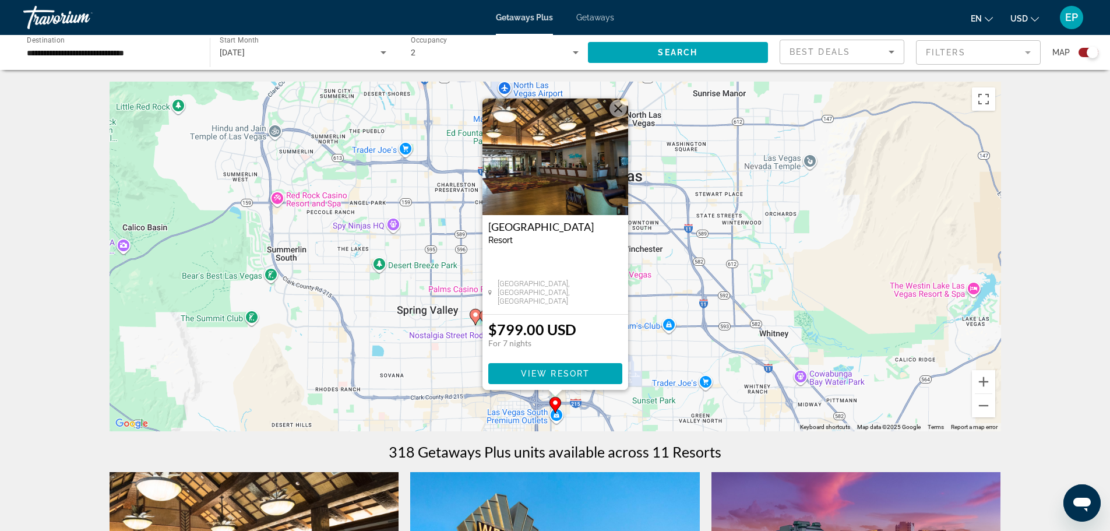
click at [774, 258] on div "To activate drag with keyboard, press Alt + Enter. Once in keyboard drag state,…" at bounding box center [556, 257] width 892 height 350
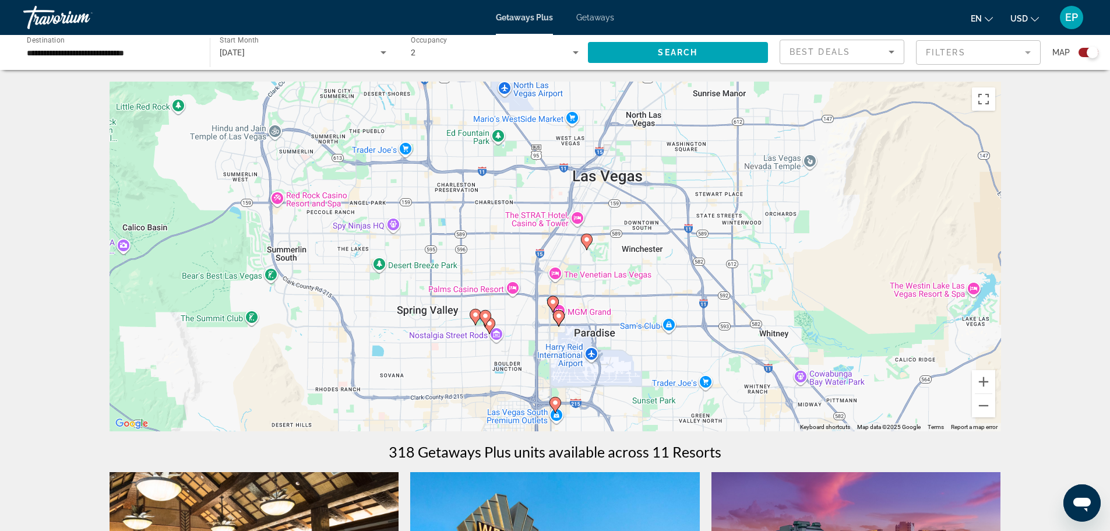
click at [586, 240] on image "Main content" at bounding box center [586, 239] width 7 height 7
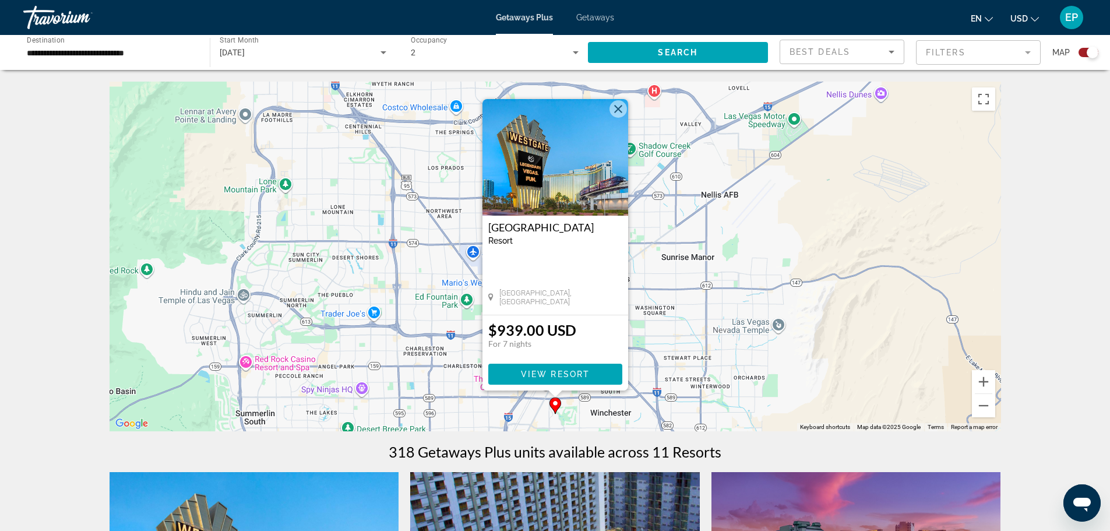
click at [781, 298] on div "To activate drag with keyboard, press Alt + Enter. Once in keyboard drag state,…" at bounding box center [556, 257] width 892 height 350
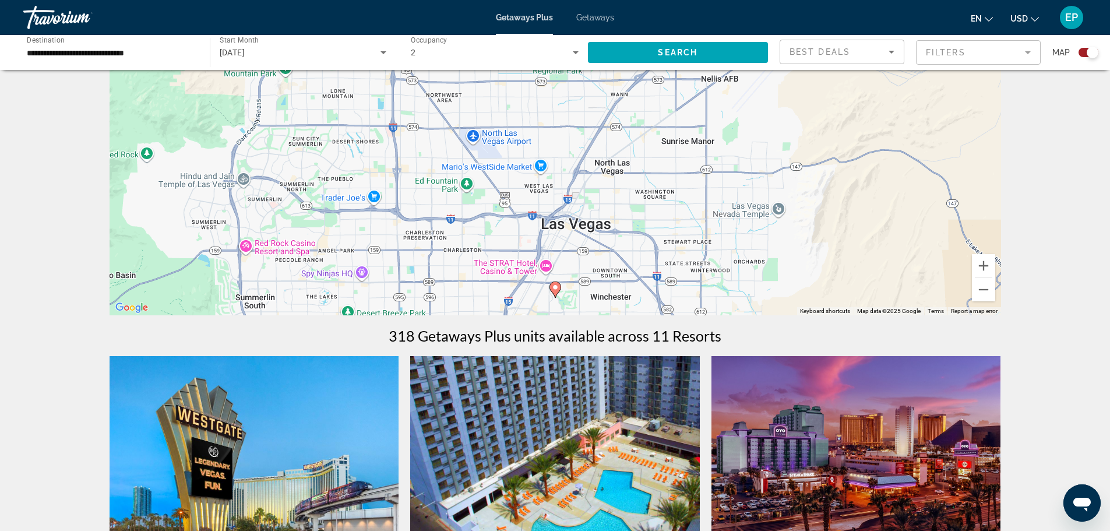
scroll to position [117, 0]
click at [987, 293] on button "Zoom out" at bounding box center [983, 288] width 23 height 23
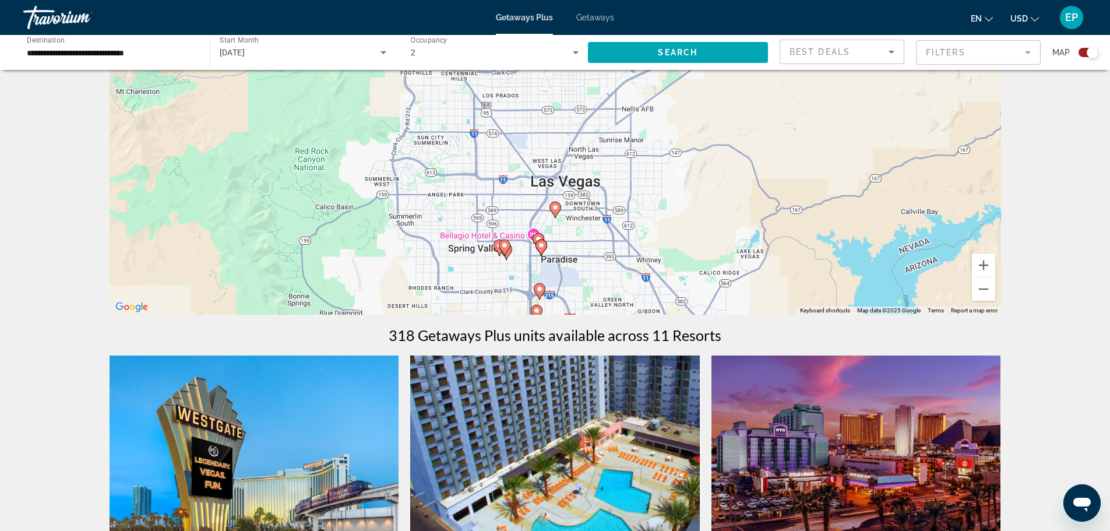
click at [537, 235] on icon "Main content" at bounding box center [538, 241] width 10 height 15
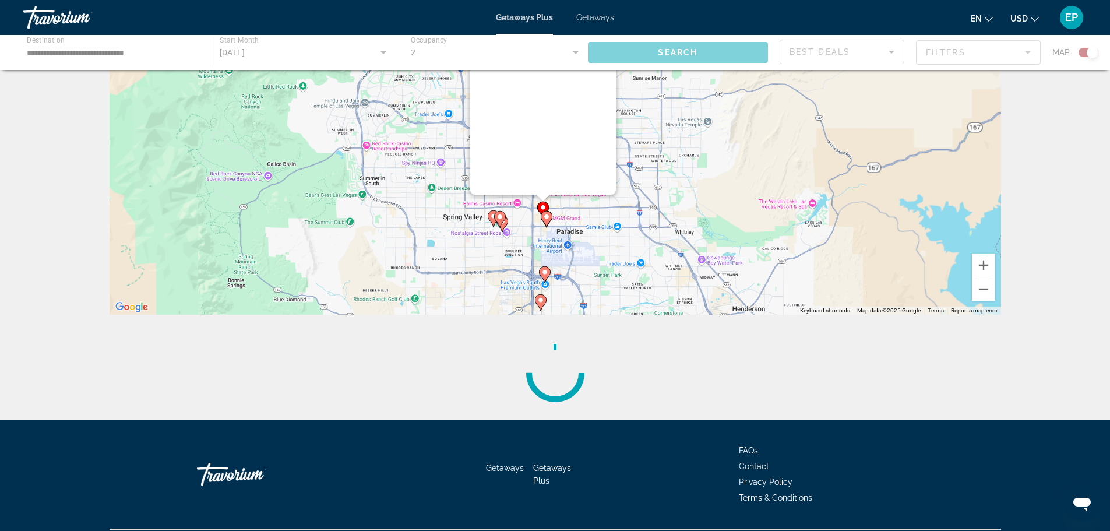
scroll to position [0, 0]
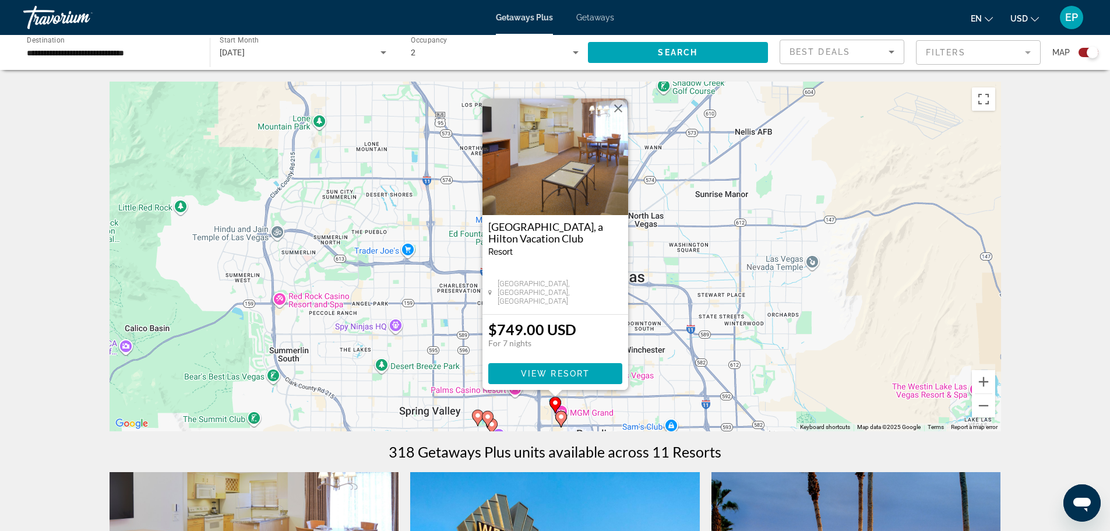
click at [617, 109] on button "Close" at bounding box center [618, 108] width 17 height 17
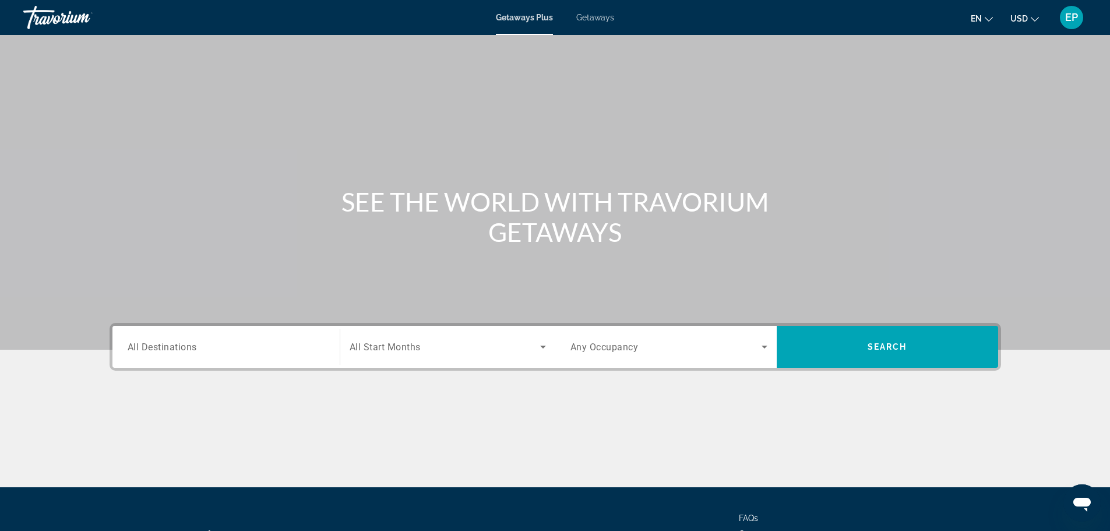
click at [48, 14] on div "Travorium" at bounding box center [81, 17] width 117 height 30
